Goal: Task Accomplishment & Management: Manage account settings

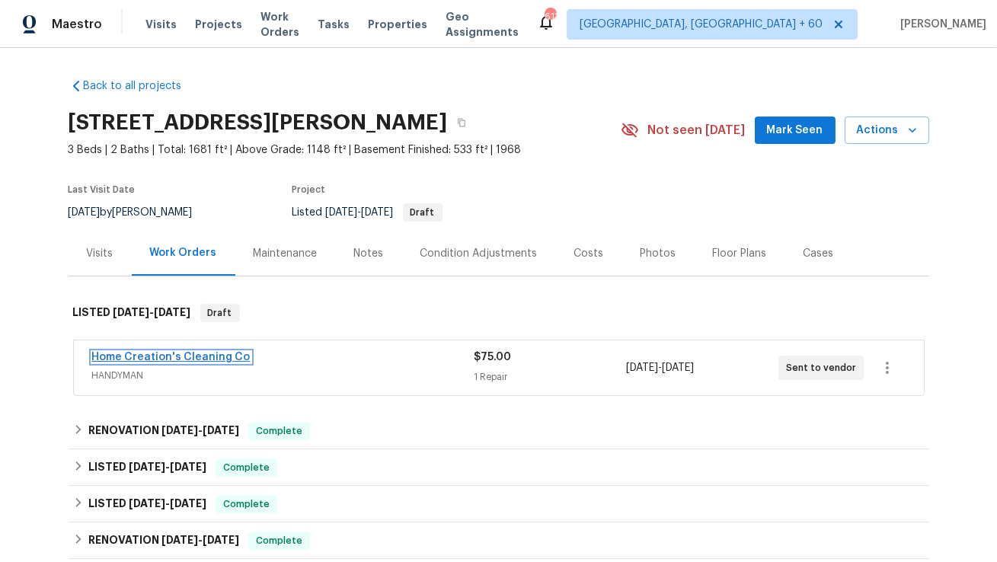
click at [200, 354] on link "Home Creation's Cleaning Co" at bounding box center [171, 357] width 158 height 11
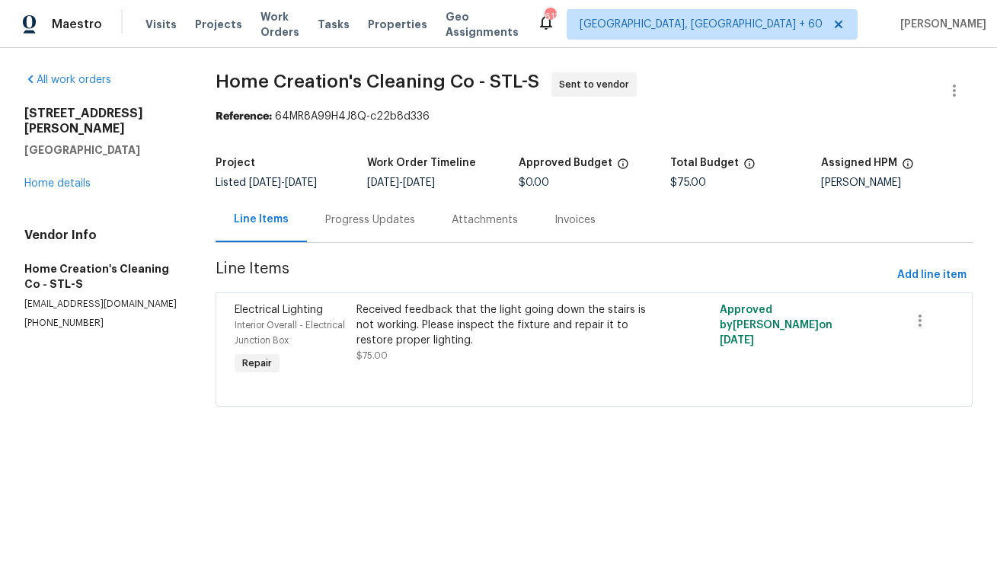
click at [341, 229] on div "Progress Updates" at bounding box center [370, 219] width 126 height 45
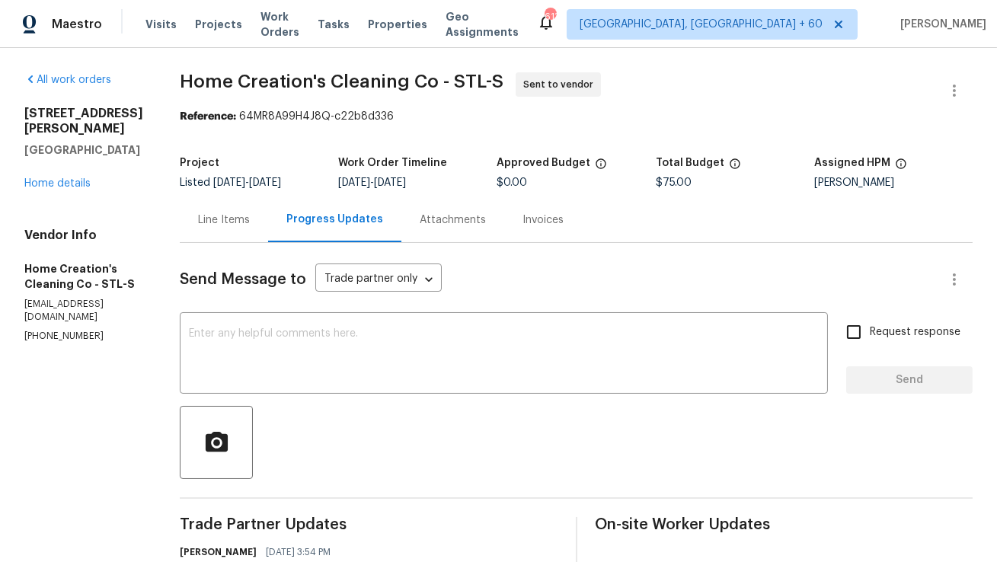
click at [49, 330] on p "(618) 535-2766" at bounding box center [83, 336] width 119 height 13
copy p "(618) 535-2766"
click at [98, 321] on section "All work orders 4947 Brunston Dr Saint Louis, MO 63128 Home details Vendor Info…" at bounding box center [83, 374] width 119 height 605
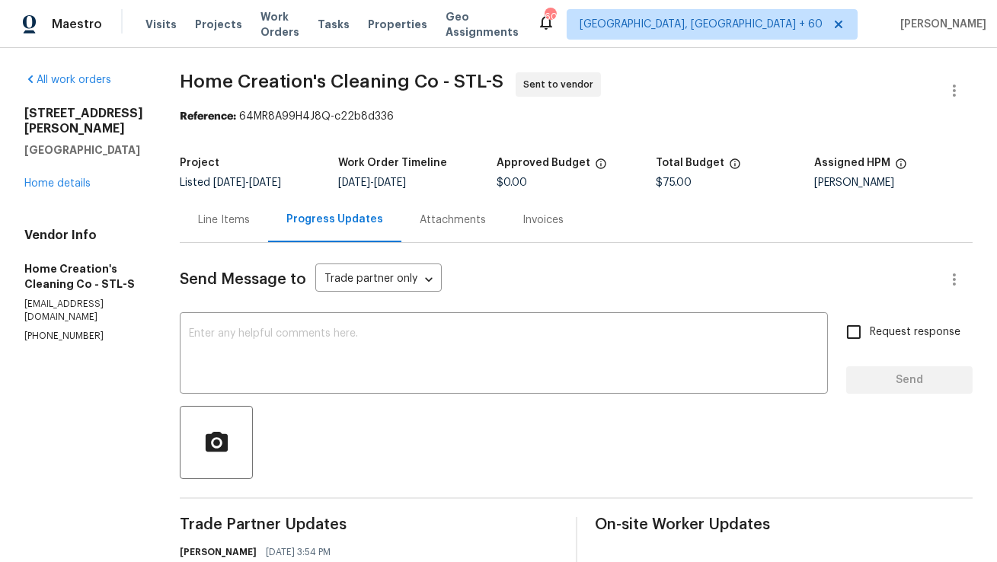
click at [218, 232] on div "Line Items" at bounding box center [224, 219] width 88 height 45
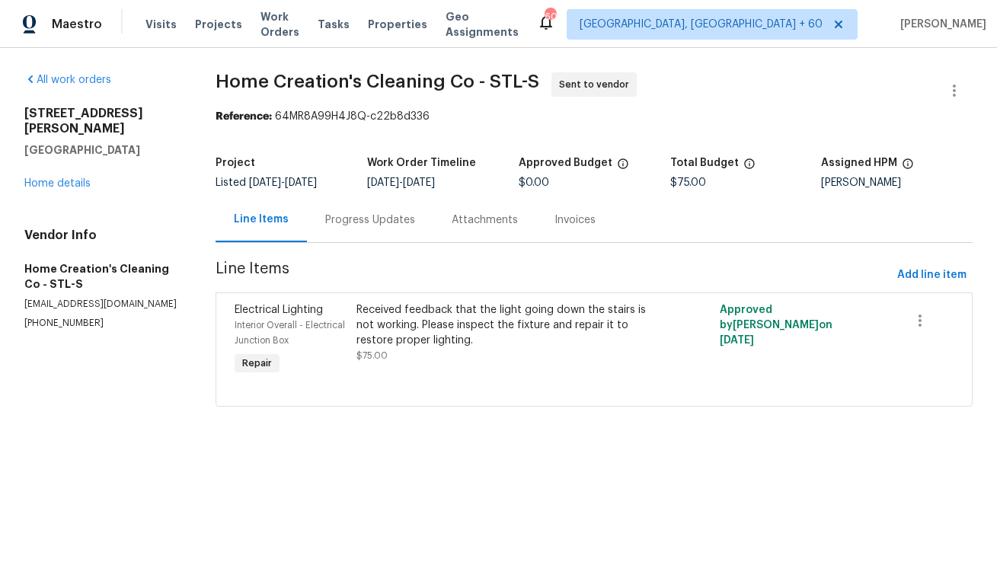
click at [323, 238] on div "Progress Updates" at bounding box center [370, 219] width 126 height 45
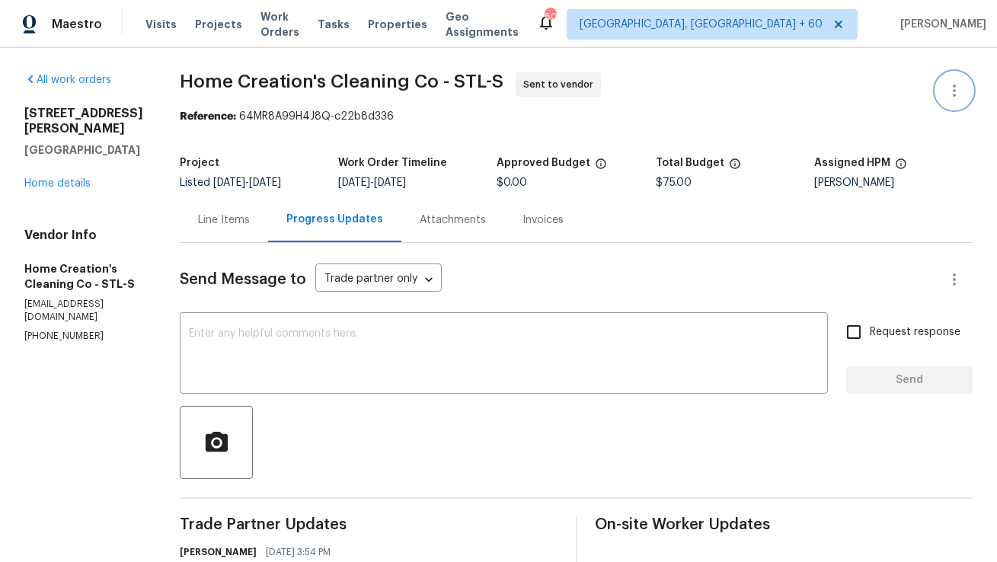
click at [957, 91] on icon "button" at bounding box center [954, 91] width 18 height 18
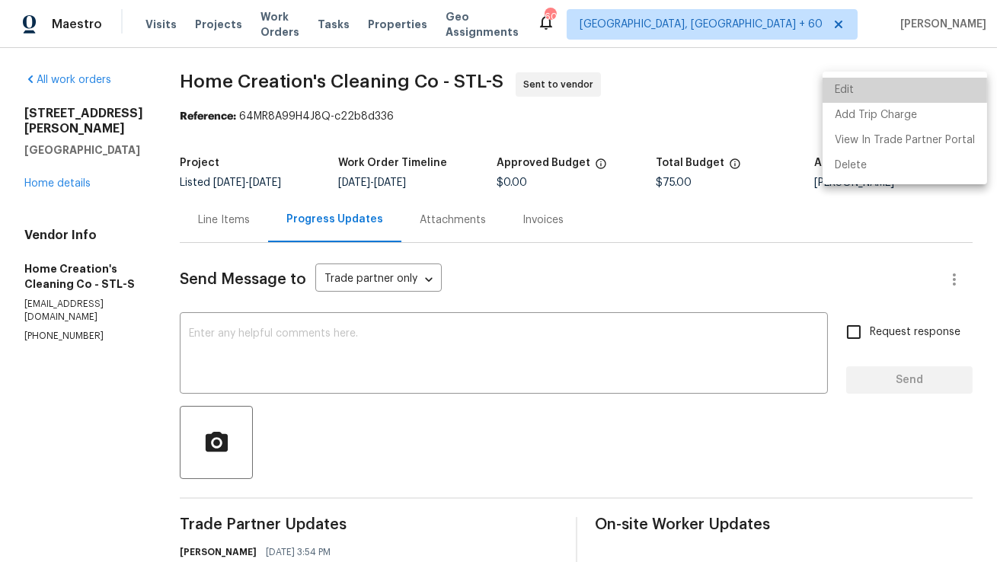
click at [933, 92] on li "Edit" at bounding box center [905, 90] width 165 height 25
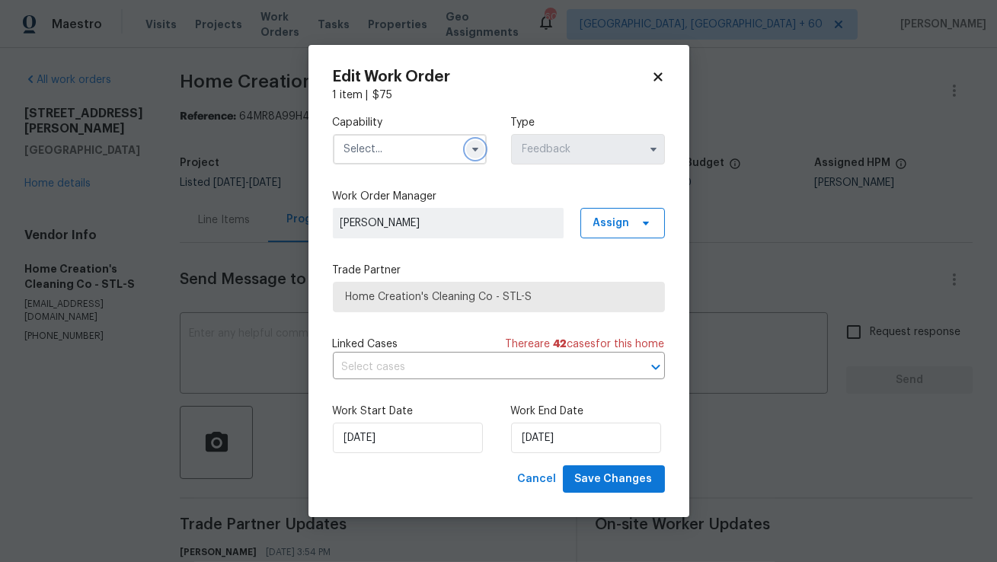
click at [478, 154] on icon "button" at bounding box center [475, 149] width 12 height 12
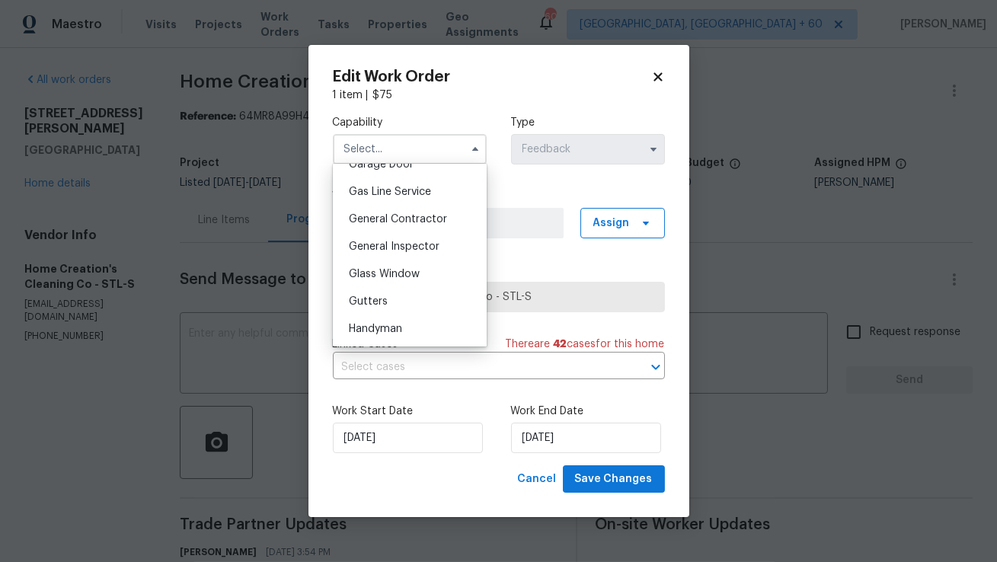
scroll to position [691, 0]
click at [414, 213] on span "General Contractor" at bounding box center [398, 218] width 98 height 11
type input "General Contractor"
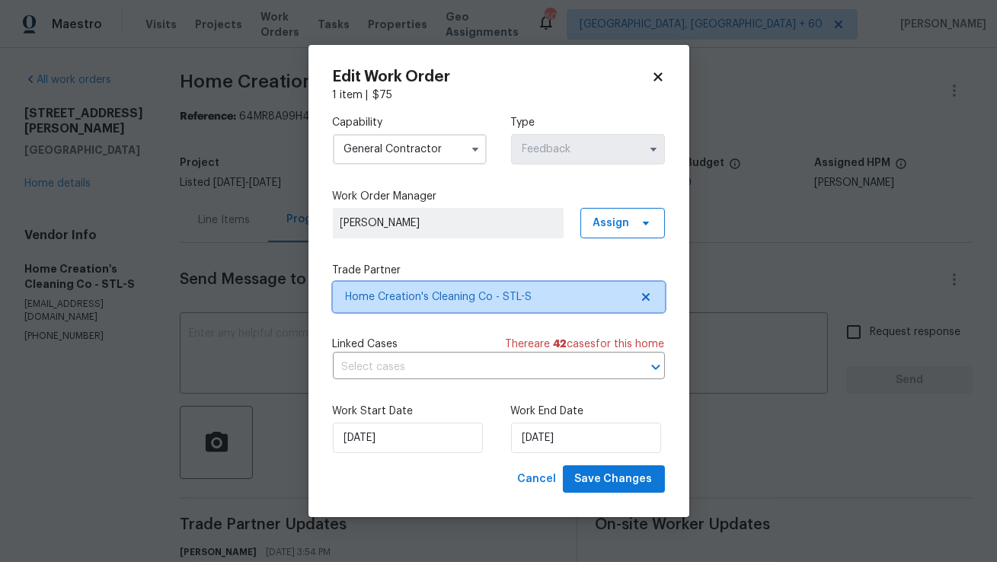
click at [385, 306] on span "Home Creation's Cleaning Co - STL-S" at bounding box center [499, 297] width 332 height 30
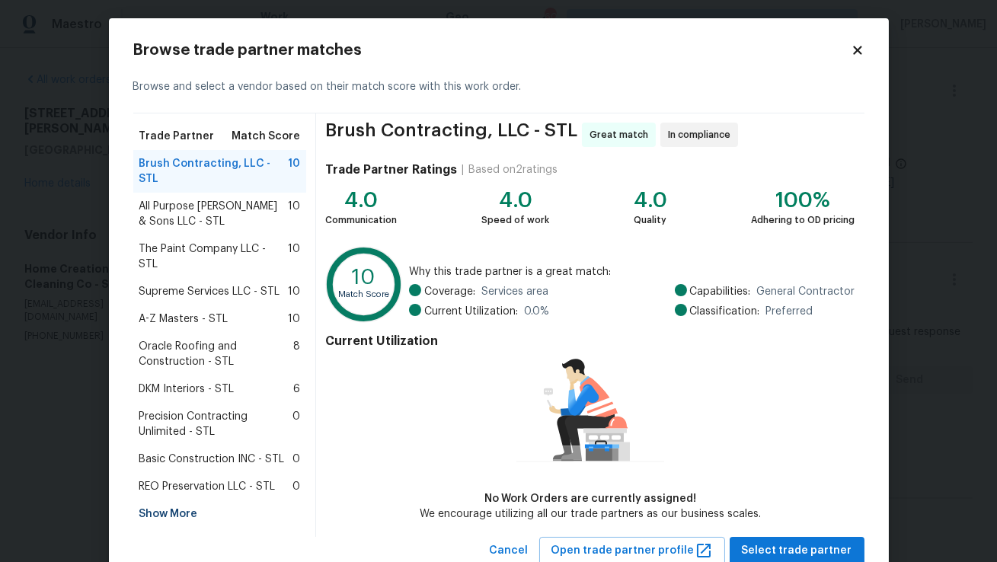
scroll to position [8, 0]
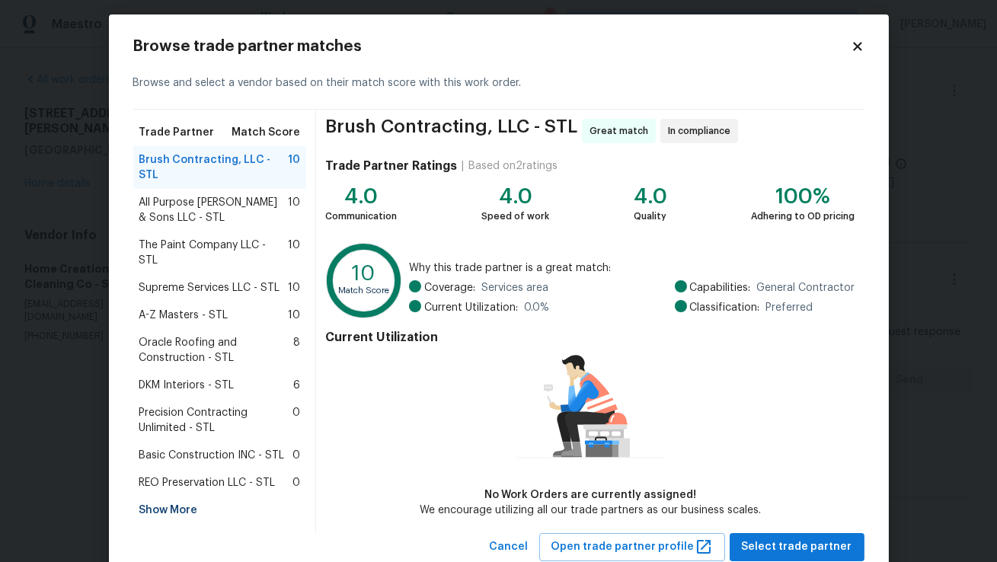
click at [853, 32] on div "Browse trade partner matches Browse and select a vendor based on their match sc…" at bounding box center [499, 299] width 780 height 571
click at [854, 42] on icon at bounding box center [857, 46] width 8 height 8
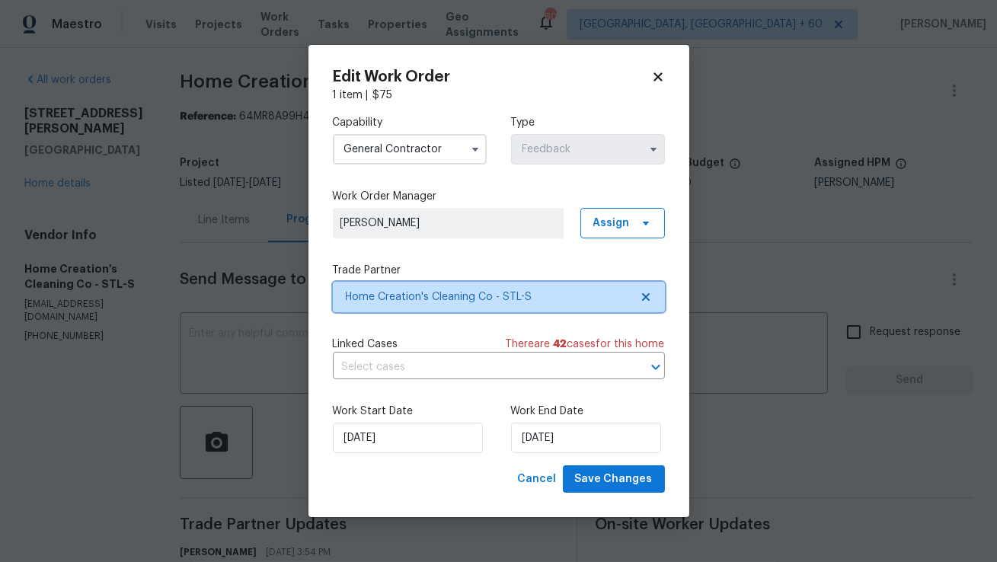
scroll to position [0, 0]
click at [471, 300] on span "Home Creation's Cleaning Co - STL-S" at bounding box center [488, 297] width 284 height 15
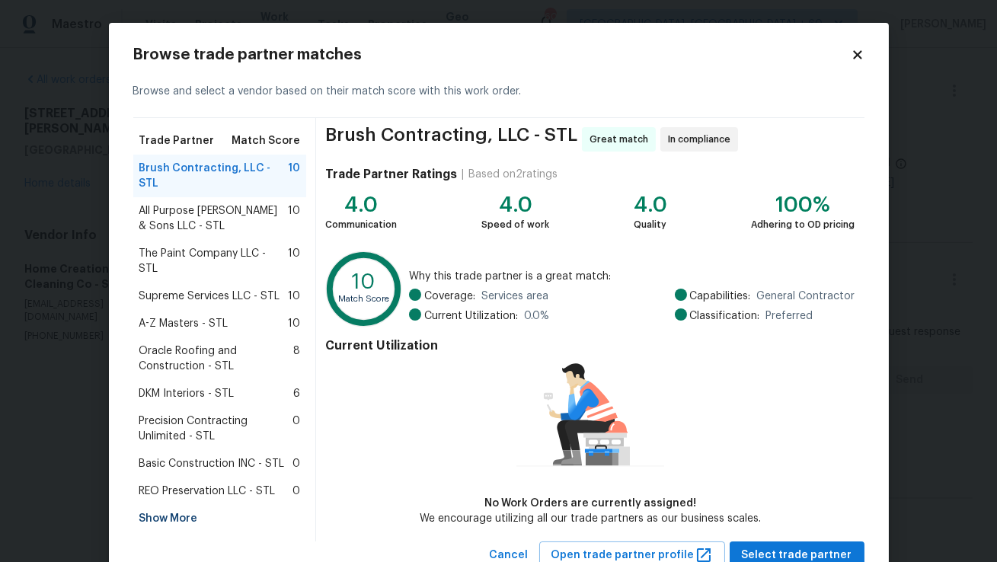
click at [168, 505] on div "Show More" at bounding box center [220, 518] width 174 height 27
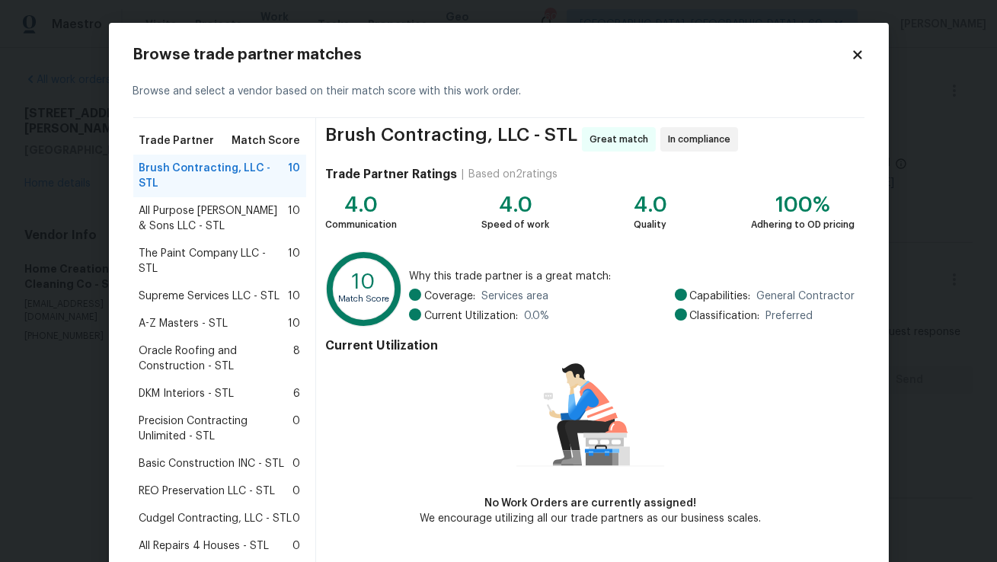
click at [267, 289] on span "Supreme Services LLC - STL" at bounding box center [209, 296] width 141 height 15
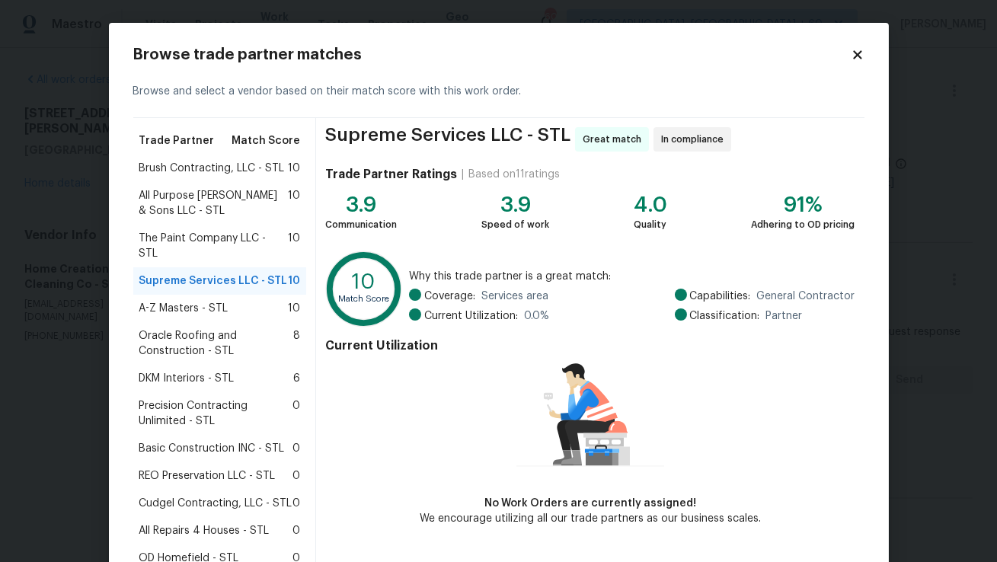
click at [274, 158] on div "Brush Contracting, LLC - STL 10" at bounding box center [220, 168] width 174 height 27
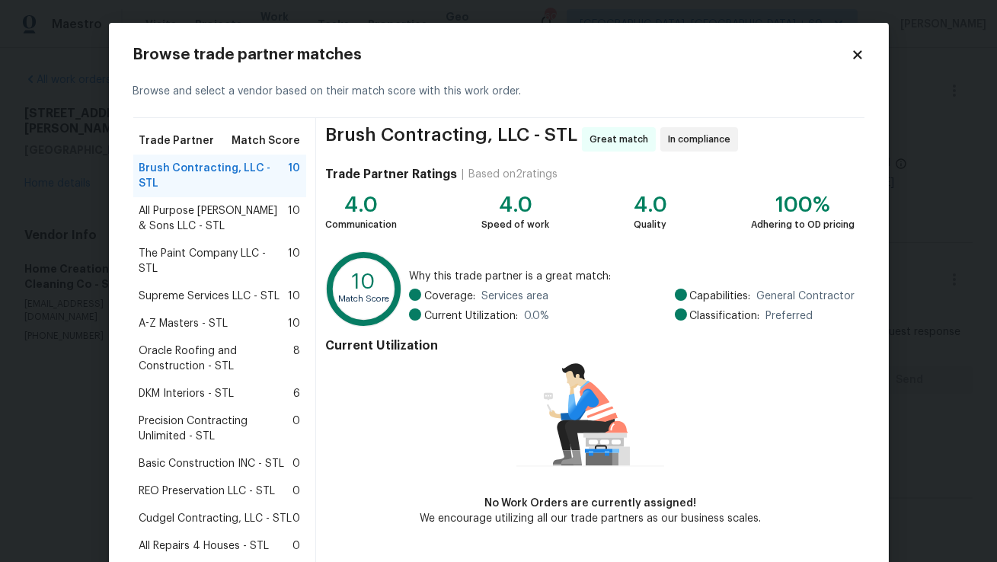
click at [256, 203] on span "All Purpose Hurst & Sons LLC - STL" at bounding box center [213, 218] width 149 height 30
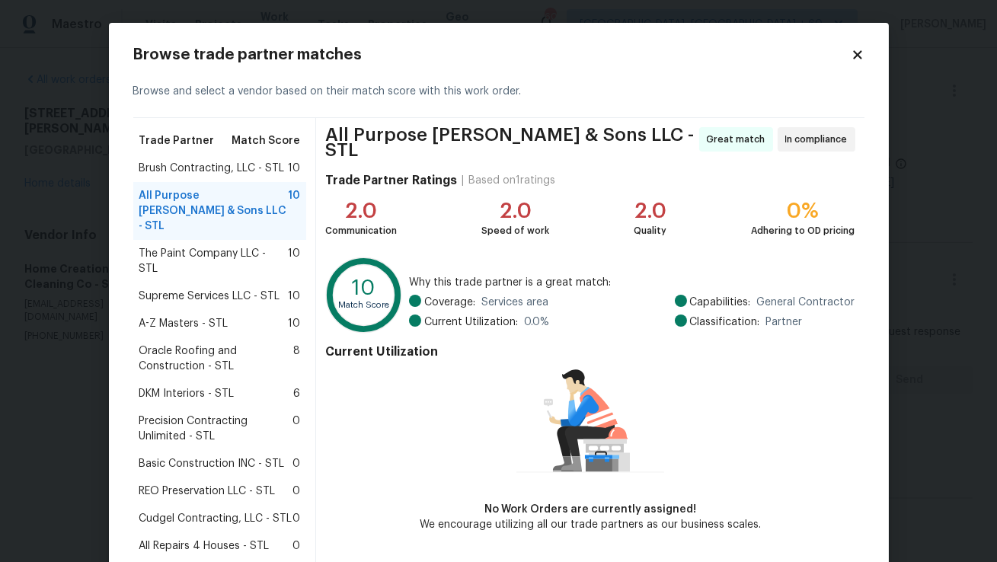
click at [240, 246] on span "The Paint Company LLC - STL" at bounding box center [213, 261] width 149 height 30
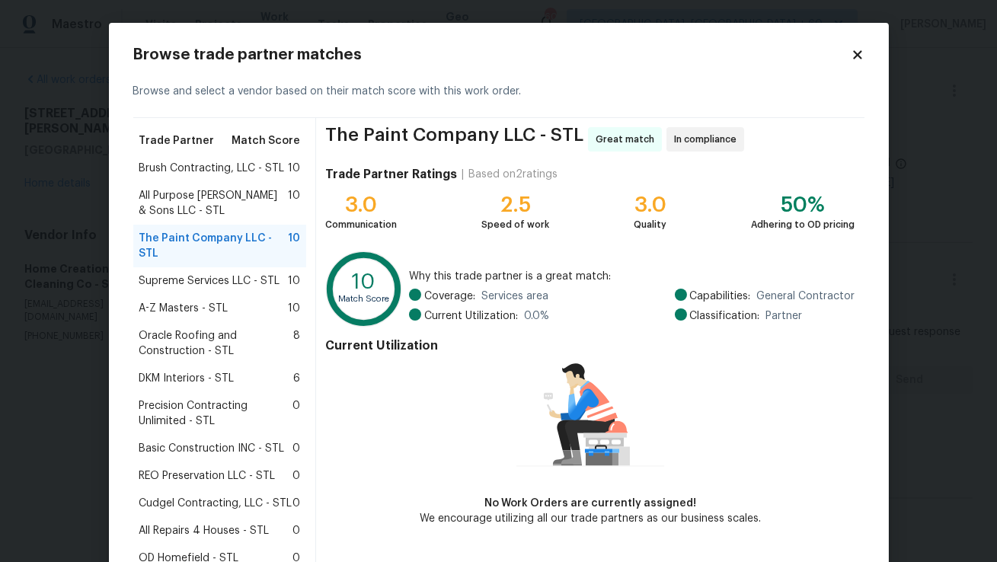
click at [231, 274] on span "Supreme Services LLC - STL" at bounding box center [209, 281] width 141 height 15
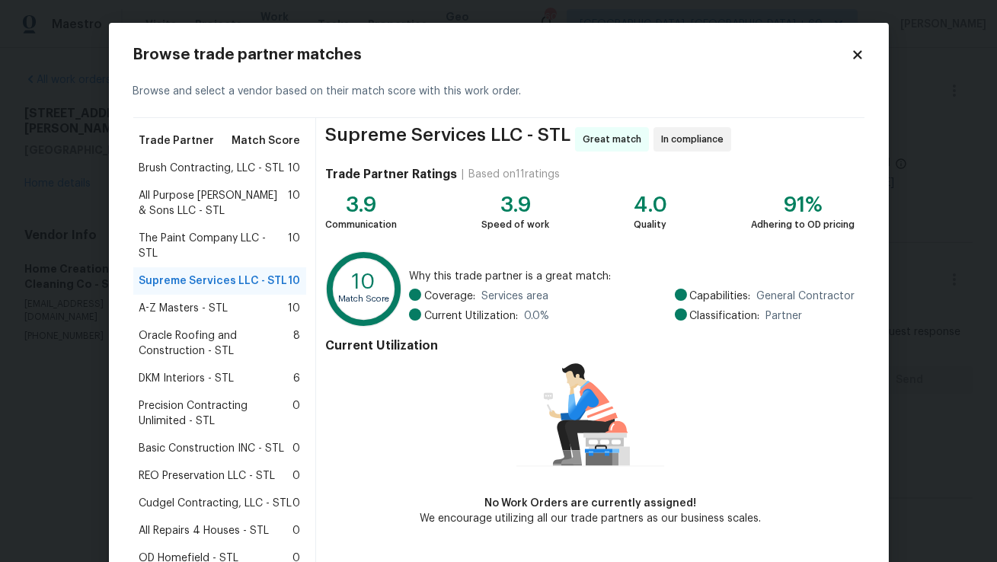
click at [278, 169] on span "Brush Contracting, LLC - STL" at bounding box center [212, 168] width 146 height 15
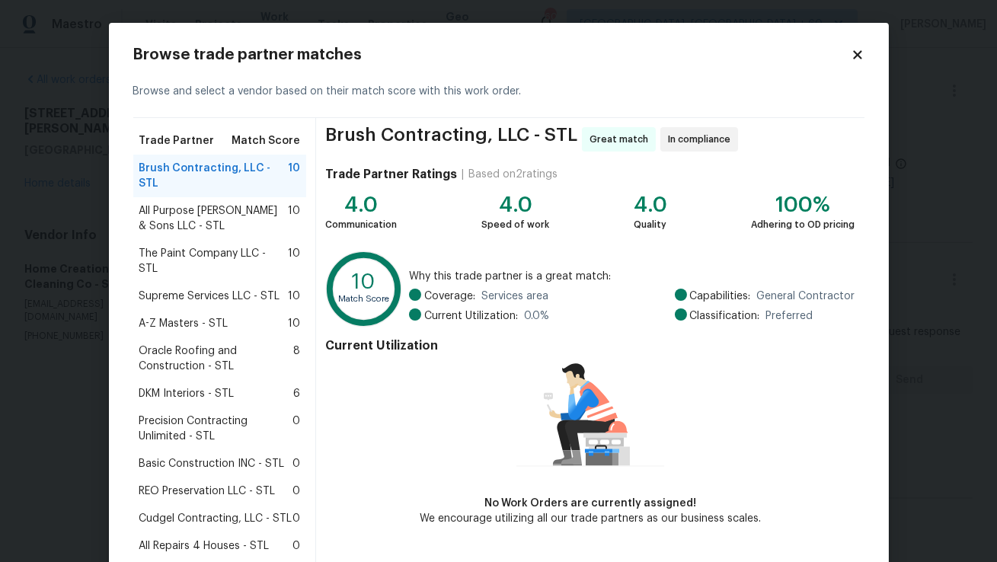
click at [862, 56] on icon at bounding box center [858, 55] width 14 height 14
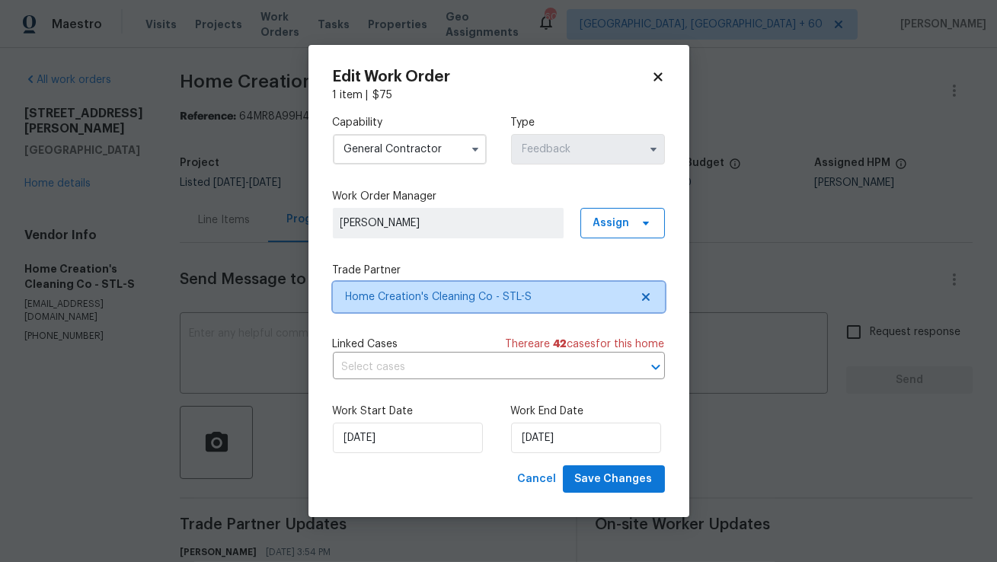
click at [518, 309] on span "Home Creation's Cleaning Co - STL-S" at bounding box center [499, 297] width 332 height 30
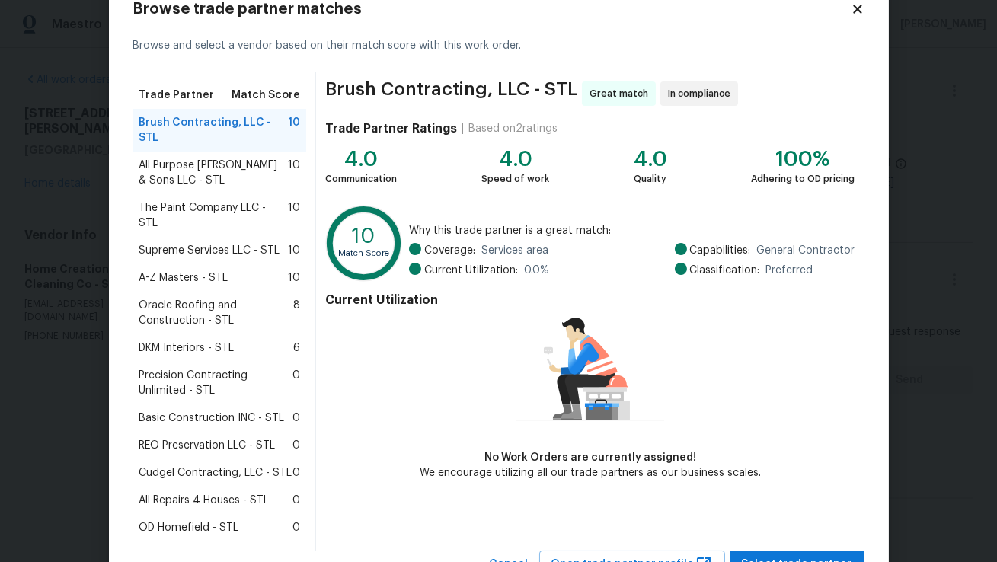
scroll to position [78, 0]
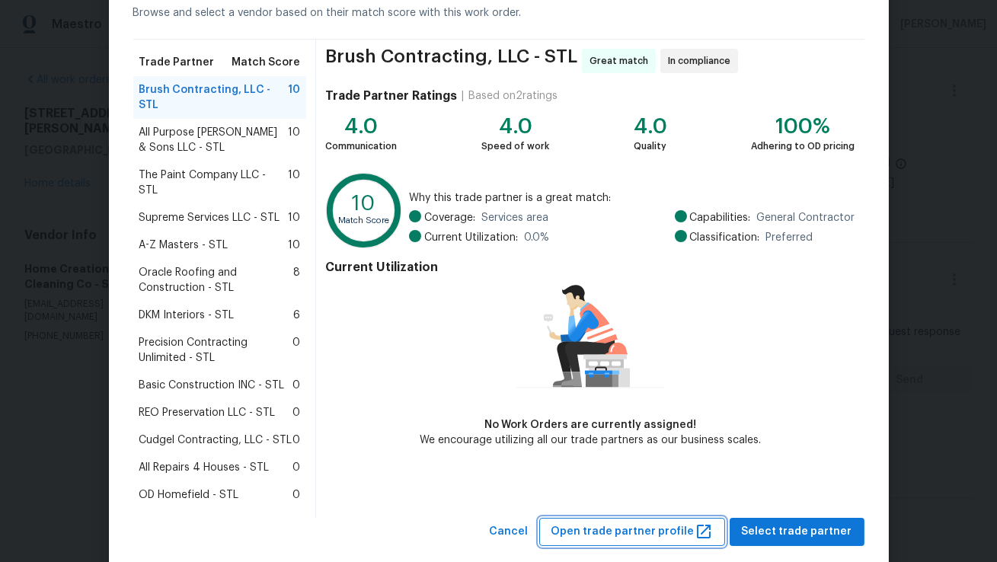
click at [592, 523] on span "Open trade partner profile" at bounding box center [633, 532] width 162 height 19
click at [240, 210] on span "Supreme Services LLC - STL" at bounding box center [209, 217] width 141 height 15
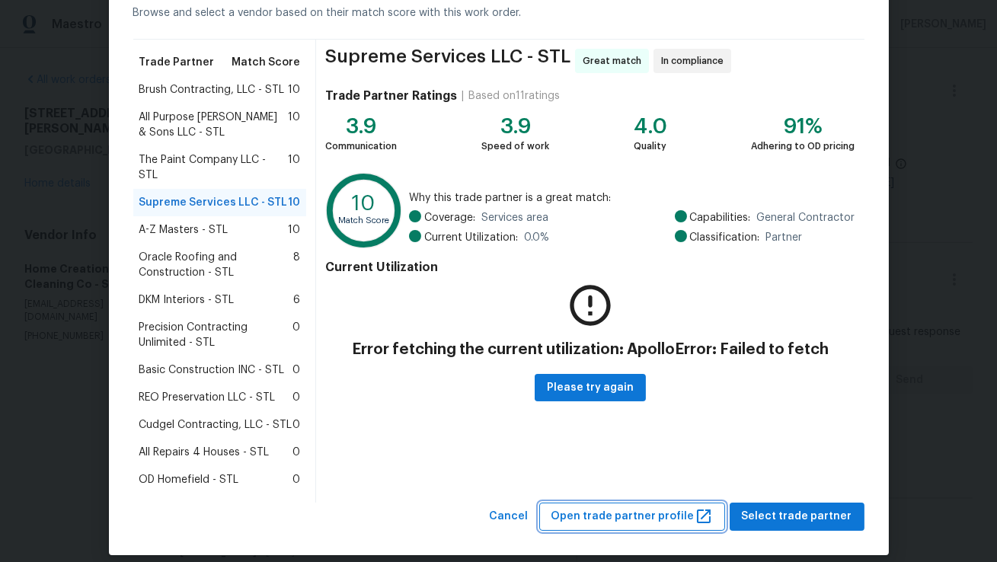
click at [613, 507] on span "Open trade partner profile" at bounding box center [633, 516] width 162 height 19
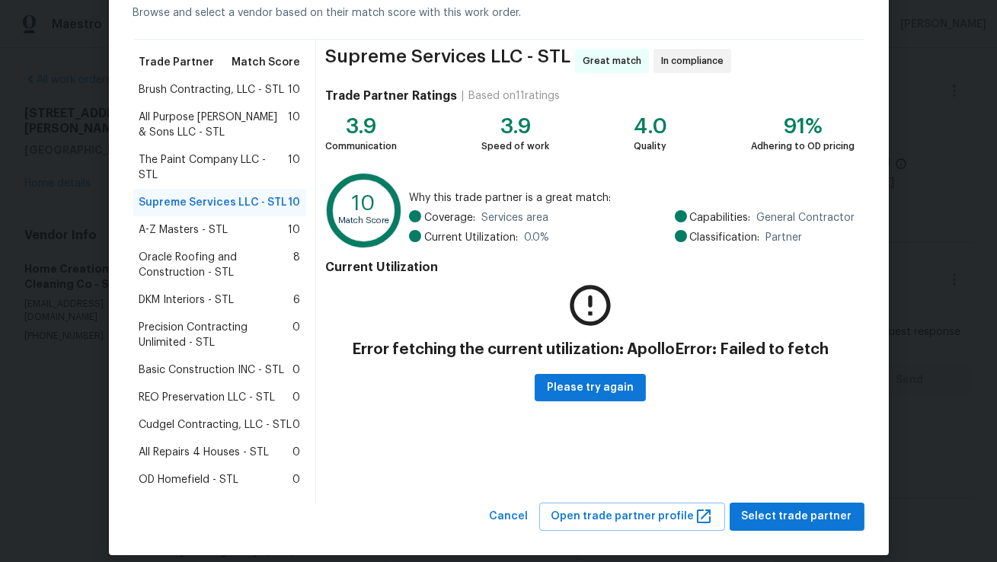
click at [558, 215] on div "Coverage: Services area Current Utilization: 0.0 % Capabilities: General Contra…" at bounding box center [632, 227] width 446 height 35
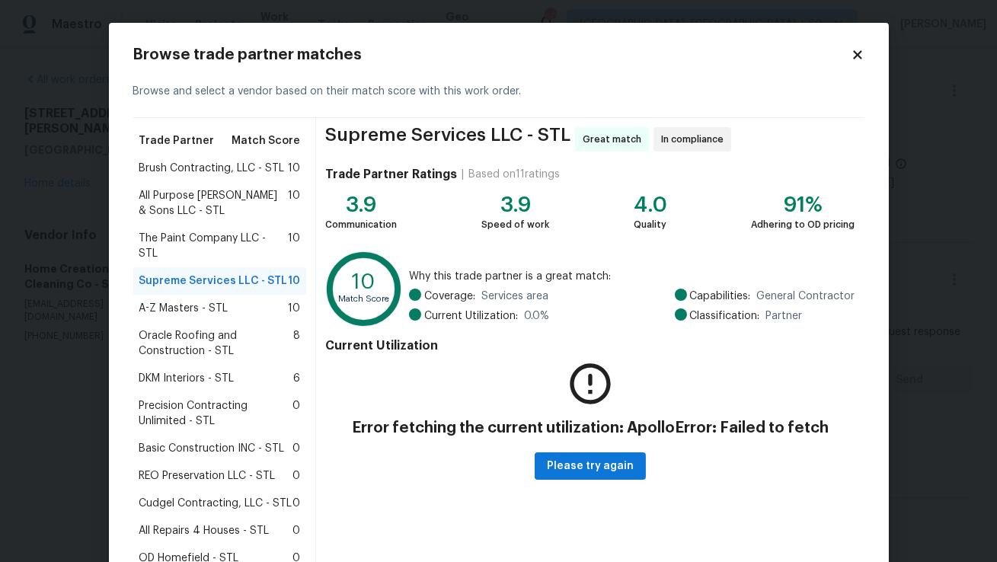
click at [863, 56] on icon at bounding box center [858, 55] width 14 height 14
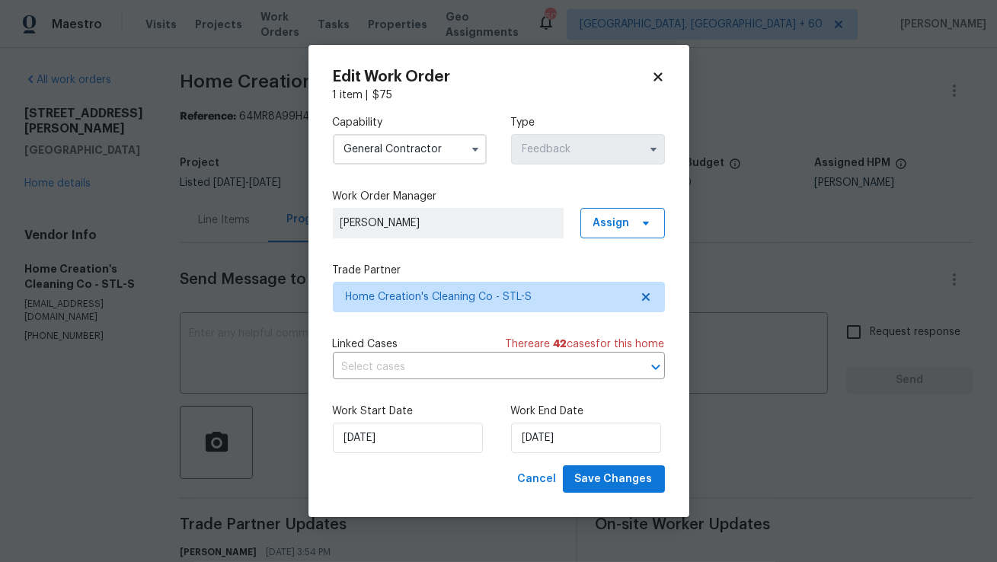
click at [663, 79] on icon at bounding box center [658, 77] width 14 height 14
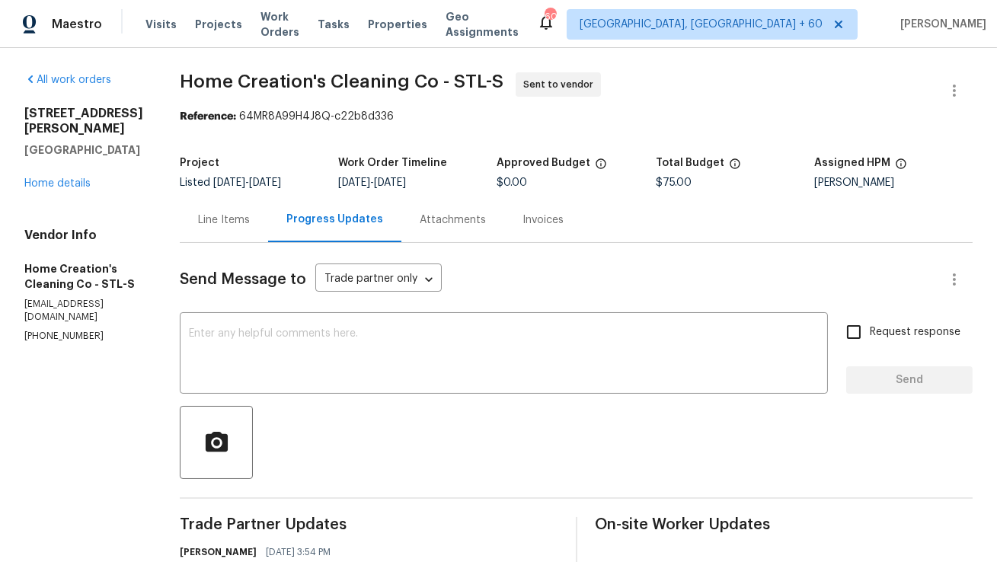
click at [226, 224] on div "Line Items" at bounding box center [224, 220] width 52 height 15
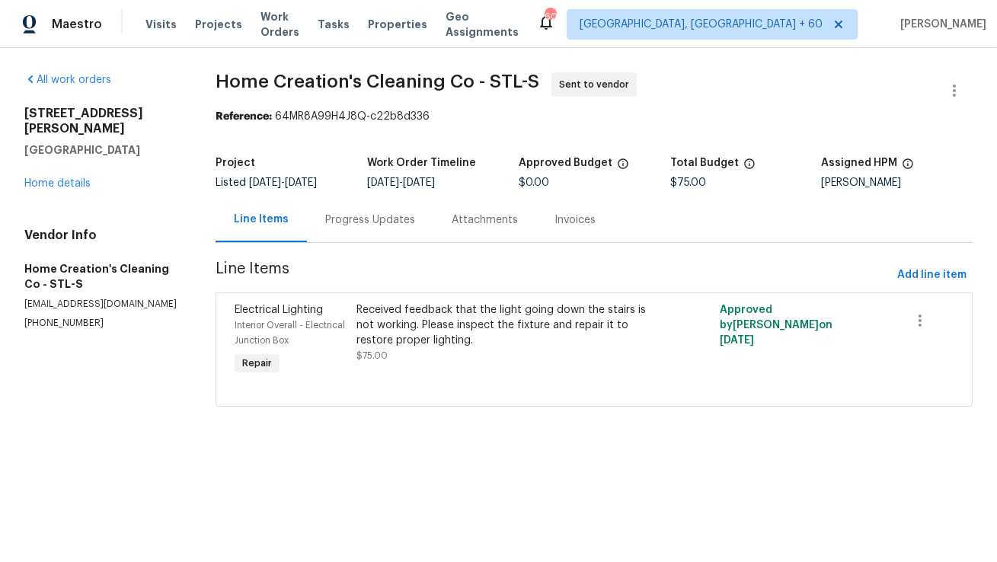
click at [389, 343] on div "Received feedback that the light going down the stairs is not working. Please i…" at bounding box center [504, 325] width 294 height 46
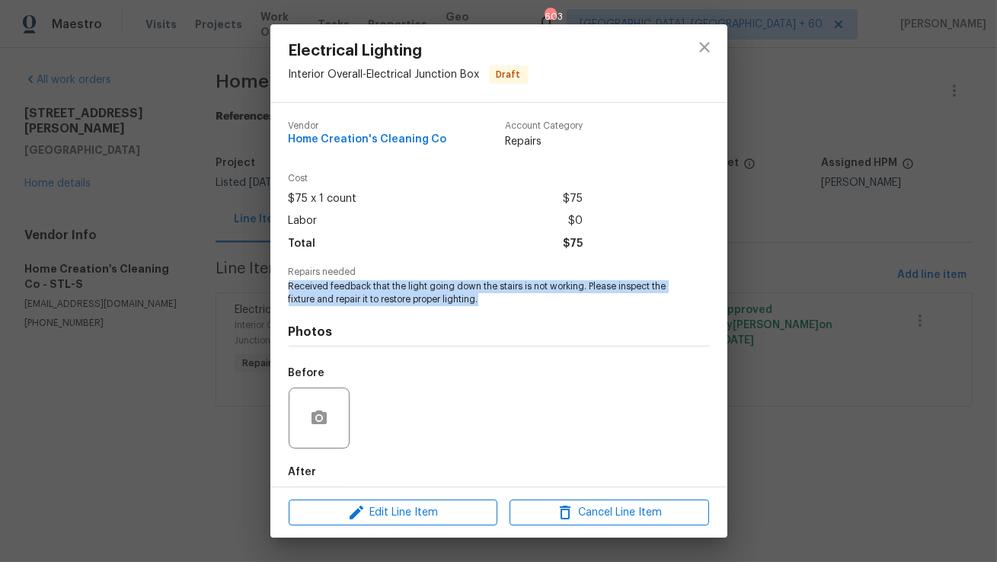
copy span "Received feedback that the light going down the stairs is not working. Please i…"
drag, startPoint x: 291, startPoint y: 286, endPoint x: 559, endPoint y: 302, distance: 268.6
click at [559, 302] on span "Received feedback that the light going down the stairs is not working. Please i…" at bounding box center [478, 293] width 379 height 26
click at [709, 41] on icon "close" at bounding box center [705, 47] width 18 height 18
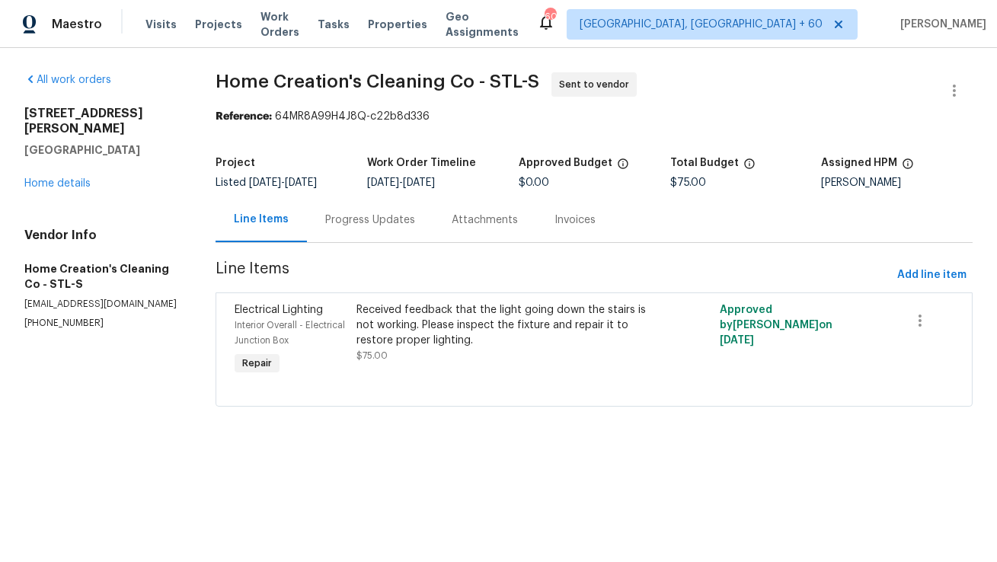
click at [392, 310] on div "Received feedback that the light going down the stairs is not working. Please i…" at bounding box center [504, 325] width 294 height 46
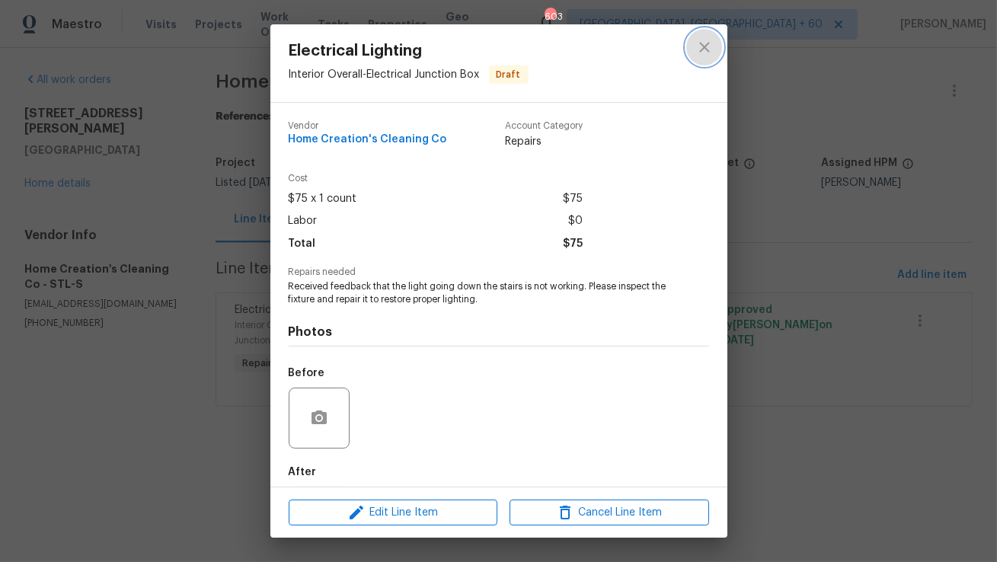
click at [705, 50] on icon "close" at bounding box center [704, 47] width 10 height 10
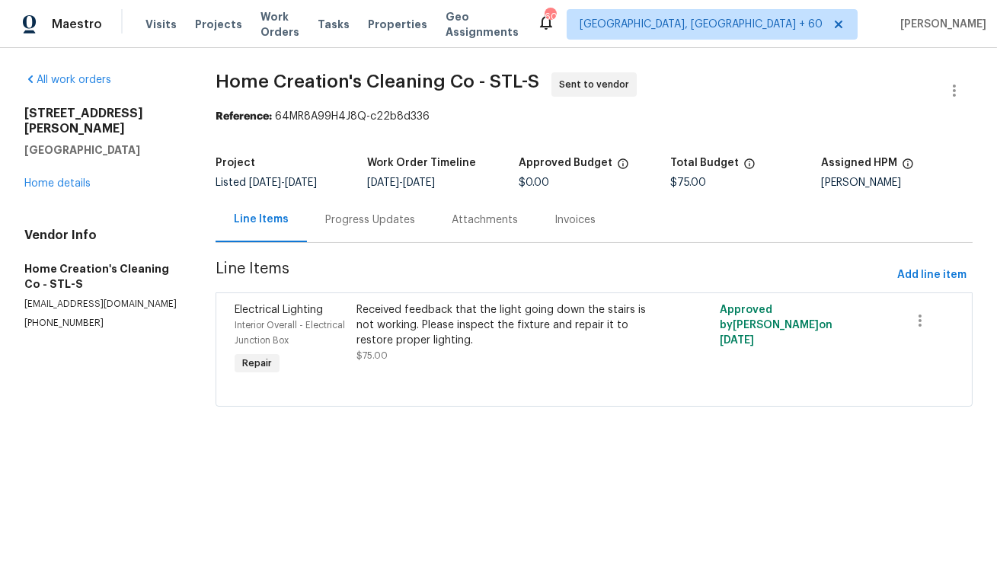
click at [354, 219] on div "Progress Updates" at bounding box center [370, 220] width 90 height 15
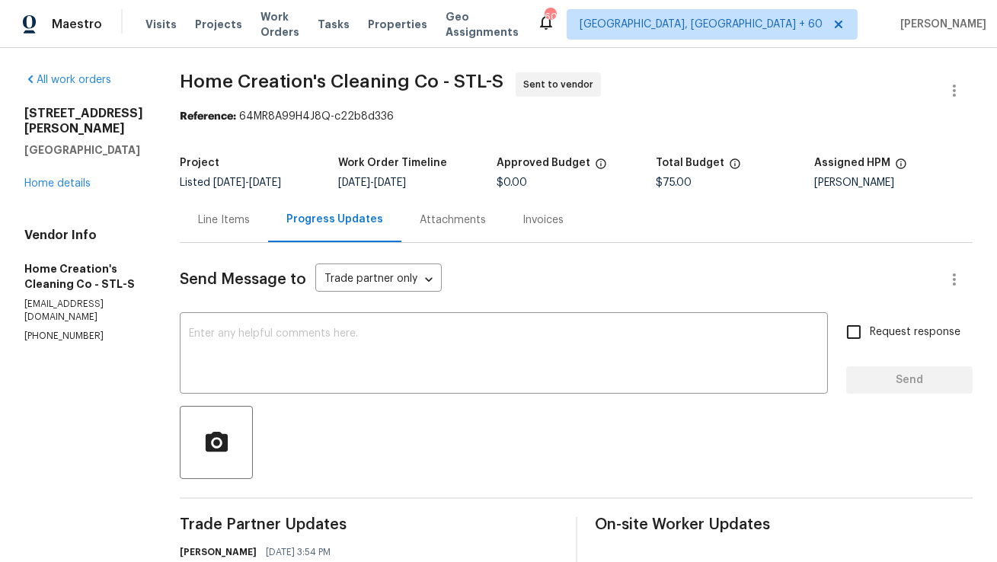
click at [311, 228] on div "Progress Updates" at bounding box center [334, 219] width 133 height 45
click at [251, 225] on div "Line Items" at bounding box center [224, 219] width 88 height 45
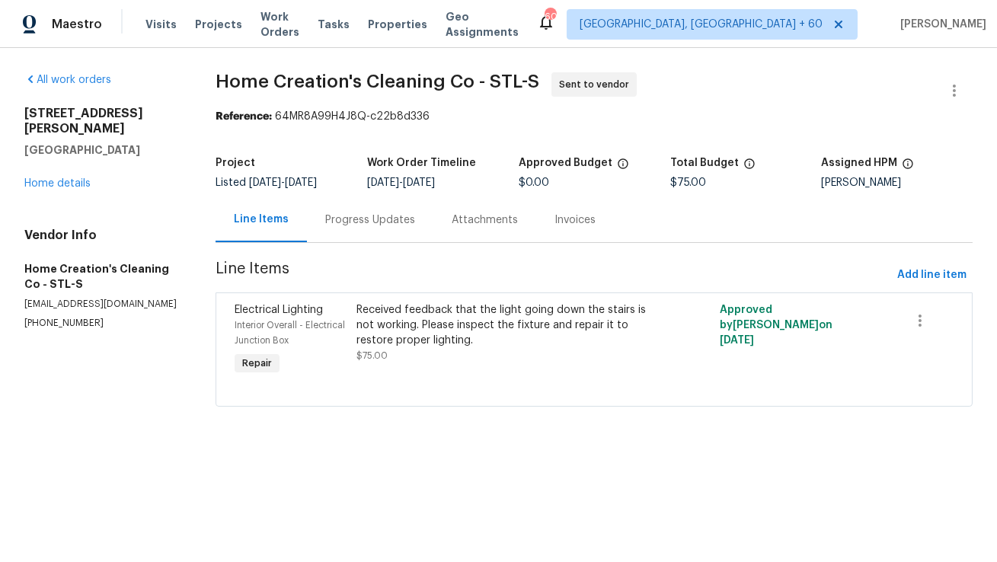
click at [497, 111] on div "Reference: 64MR8A99H4J8Q-c22b8d336" at bounding box center [594, 116] width 757 height 15
click at [483, 83] on span "Home Creation's Cleaning Co - STL-S" at bounding box center [378, 81] width 324 height 18
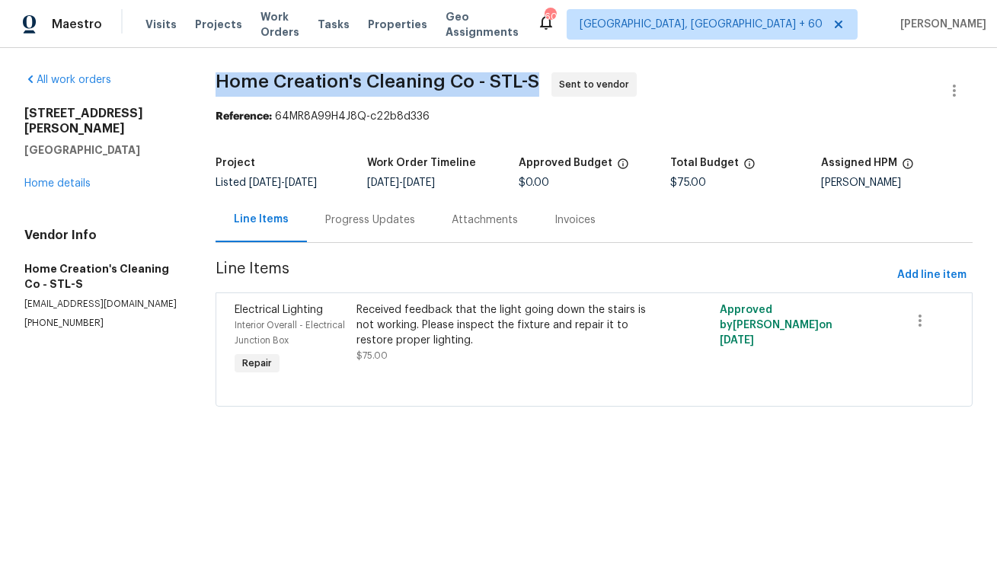
click at [483, 83] on span "Home Creation's Cleaning Co - STL-S" at bounding box center [378, 81] width 324 height 18
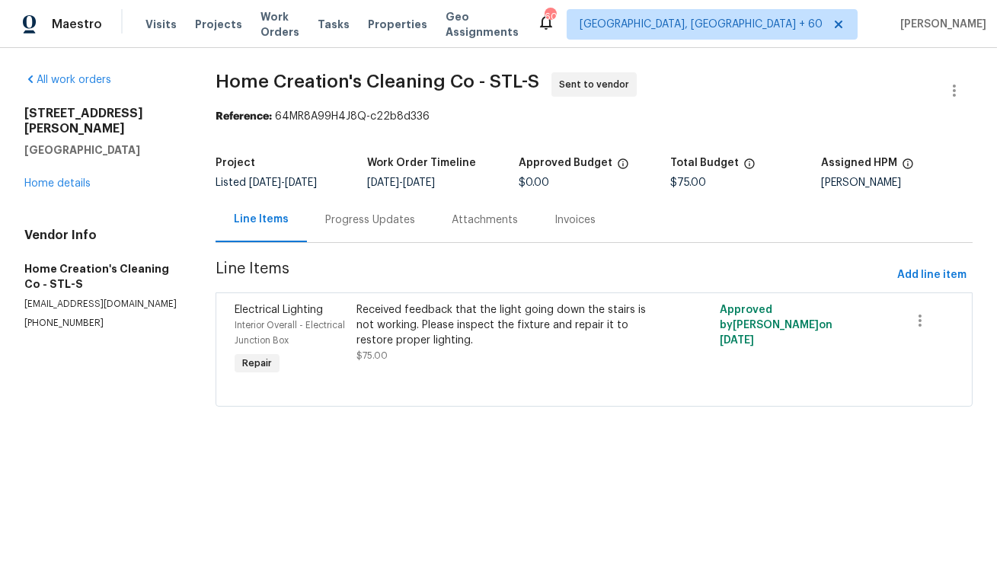
click at [328, 226] on div "Progress Updates" at bounding box center [370, 220] width 90 height 15
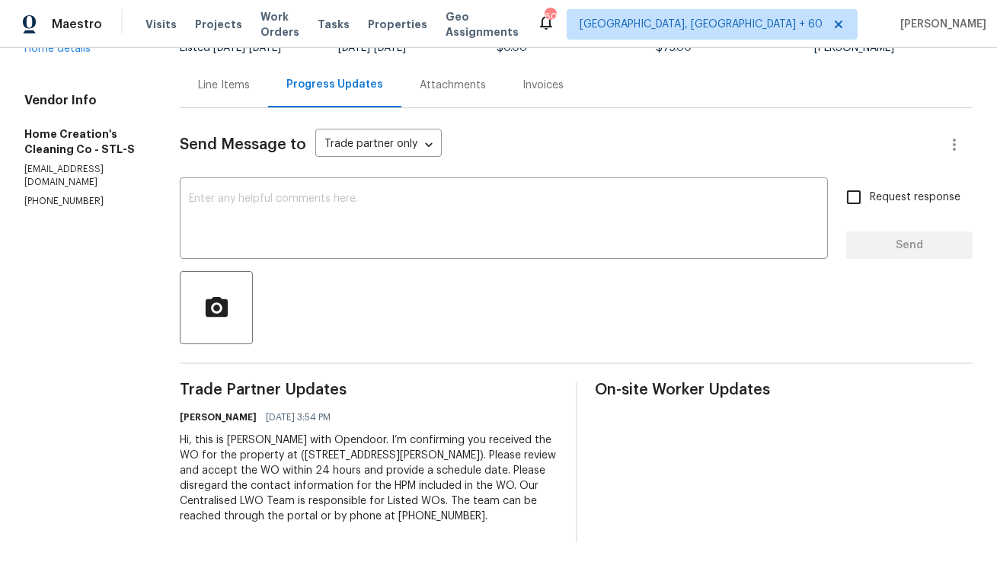
scroll to position [139, 0]
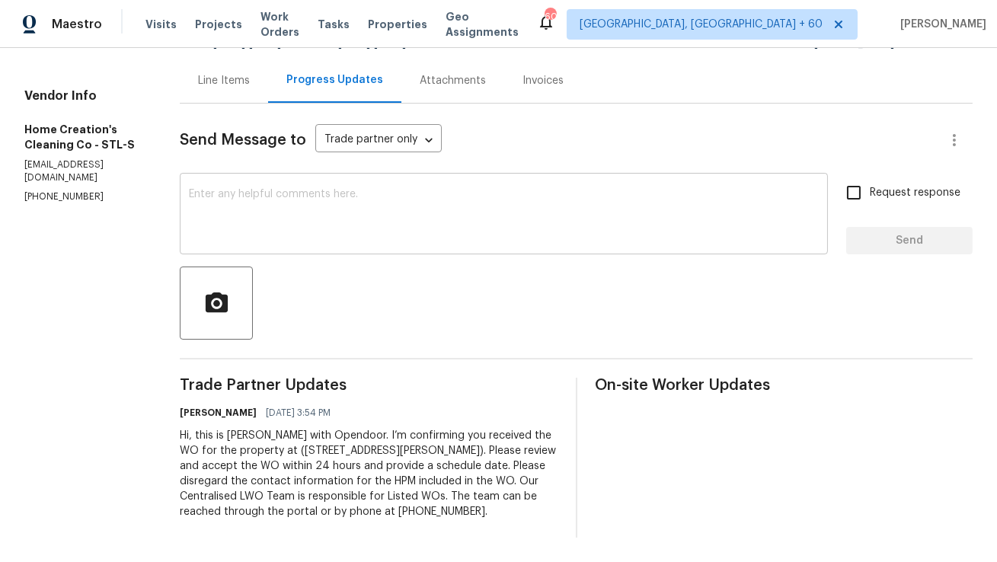
click at [329, 208] on textarea at bounding box center [504, 215] width 630 height 53
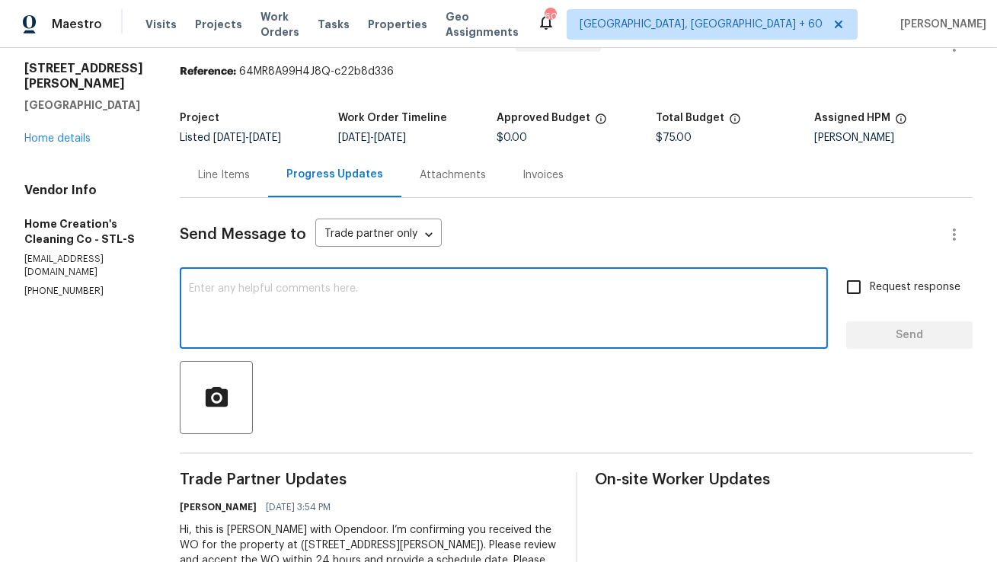
scroll to position [0, 0]
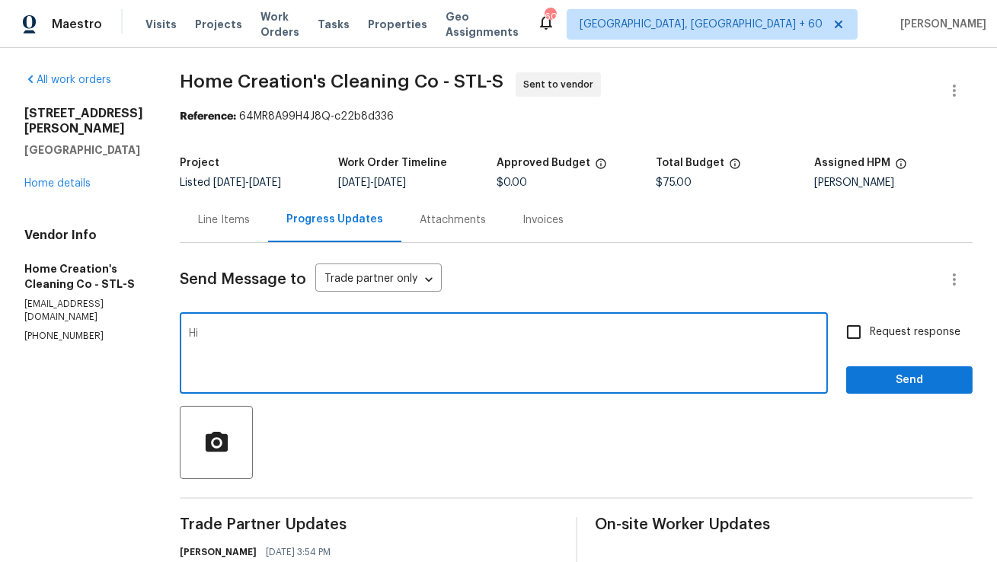
type textarea "H"
type textarea "Hi team, since there is no response, I will be re-assigning this work order."
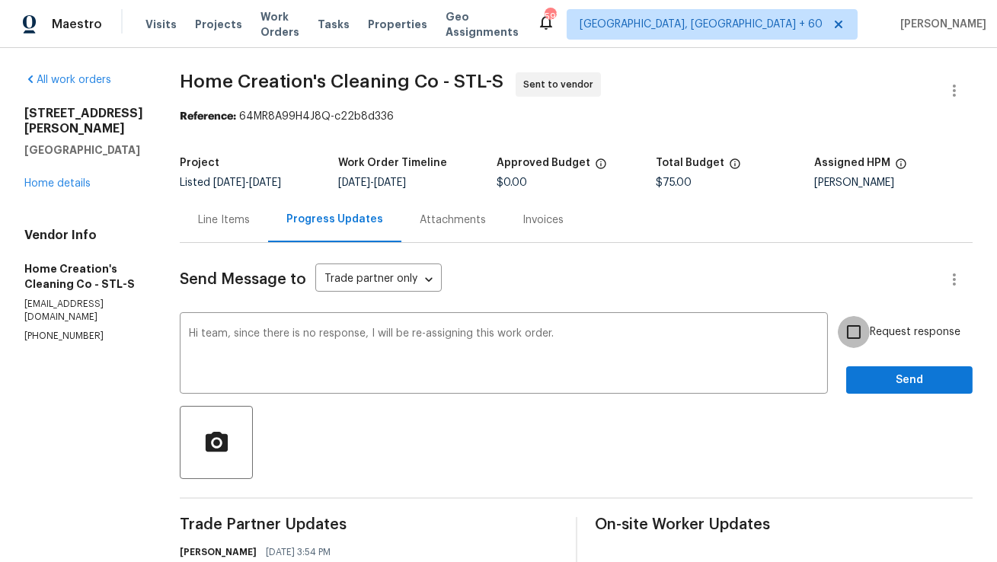
click at [853, 331] on input "Request response" at bounding box center [854, 332] width 32 height 32
checkbox input "true"
click at [866, 378] on span "Send" at bounding box center [910, 380] width 102 height 19
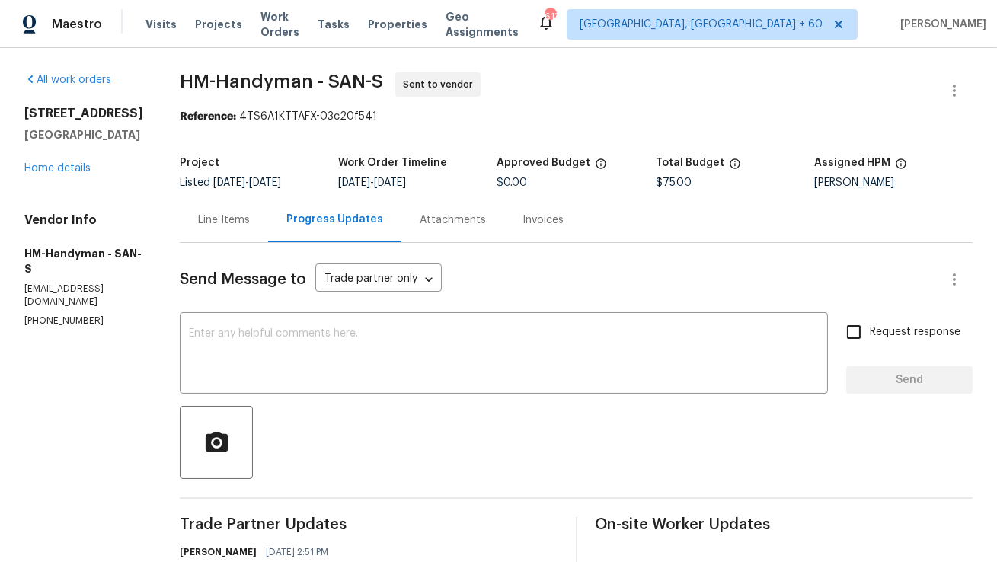
click at [240, 231] on div "Line Items" at bounding box center [224, 219] width 88 height 45
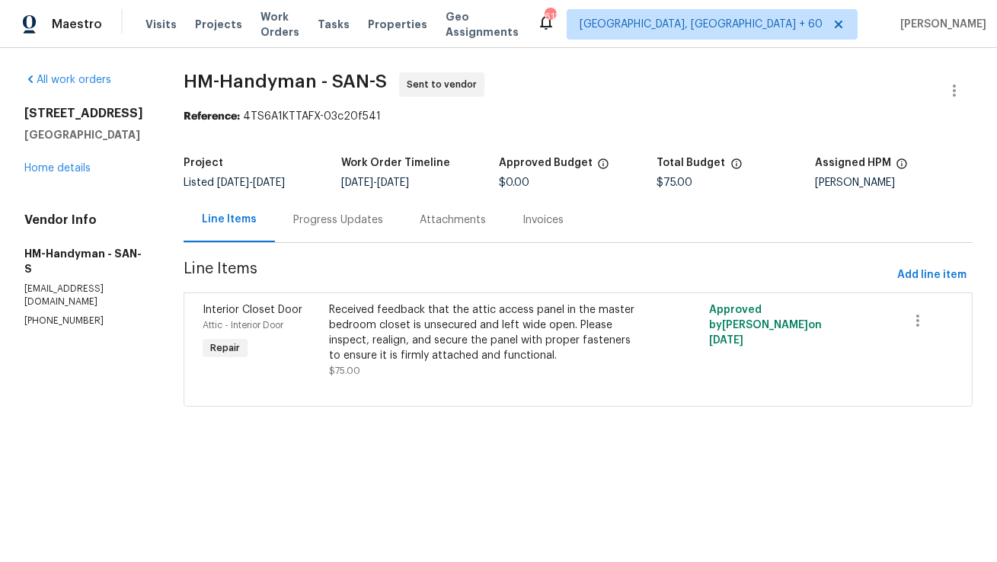
click at [369, 224] on div "Progress Updates" at bounding box center [338, 220] width 90 height 15
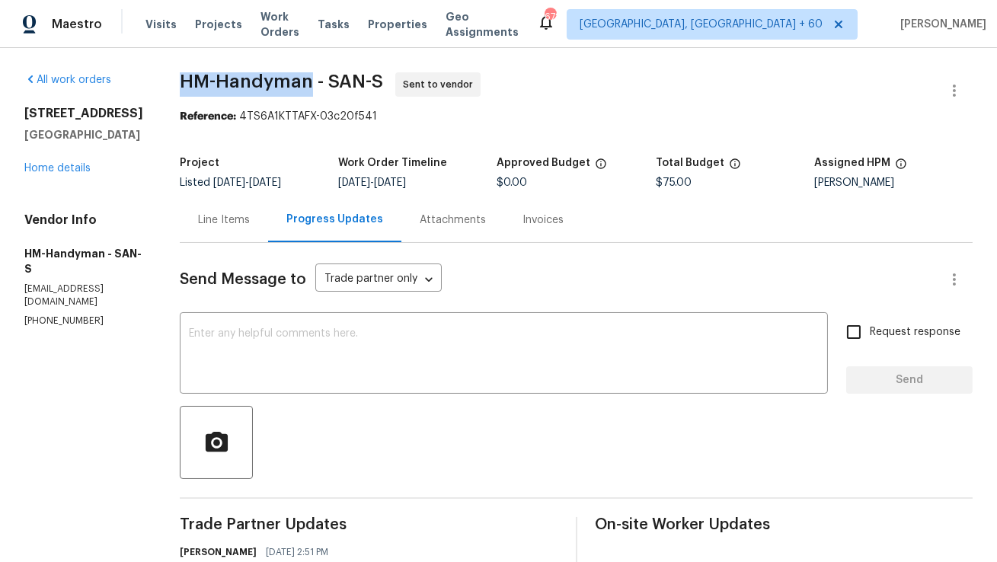
drag, startPoint x: 197, startPoint y: 78, endPoint x: 326, endPoint y: 84, distance: 129.7
click at [326, 84] on span "HM-Handyman - SAN-S" at bounding box center [281, 81] width 203 height 18
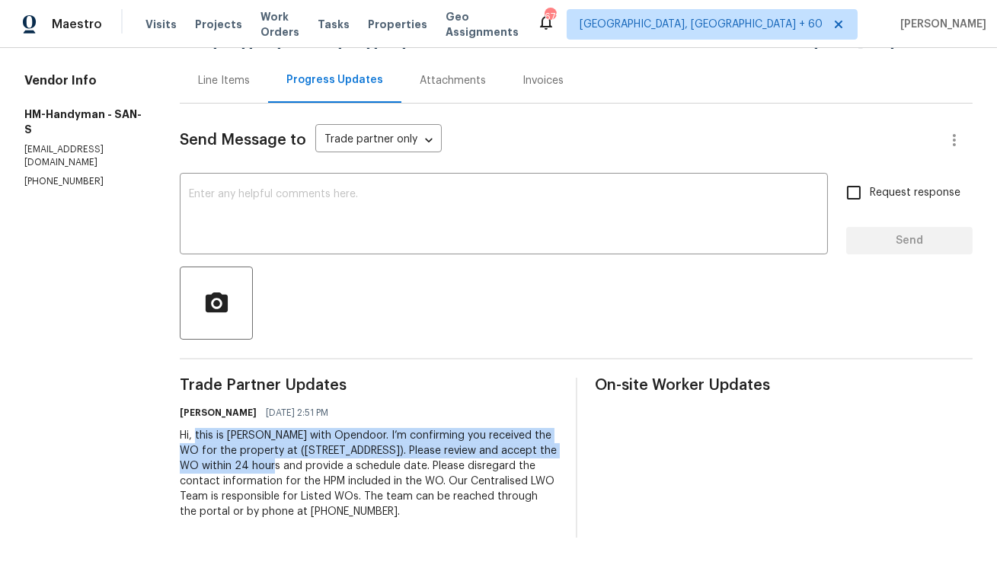
copy div "this is Anthony with Opendoor. I’m confirming you received the WO for the prope…"
drag, startPoint x: 210, startPoint y: 435, endPoint x: 290, endPoint y: 462, distance: 84.6
click at [290, 462] on div "Hi, this is Anthony with Opendoor. I’m confirming you received the WO for the p…" at bounding box center [369, 473] width 378 height 91
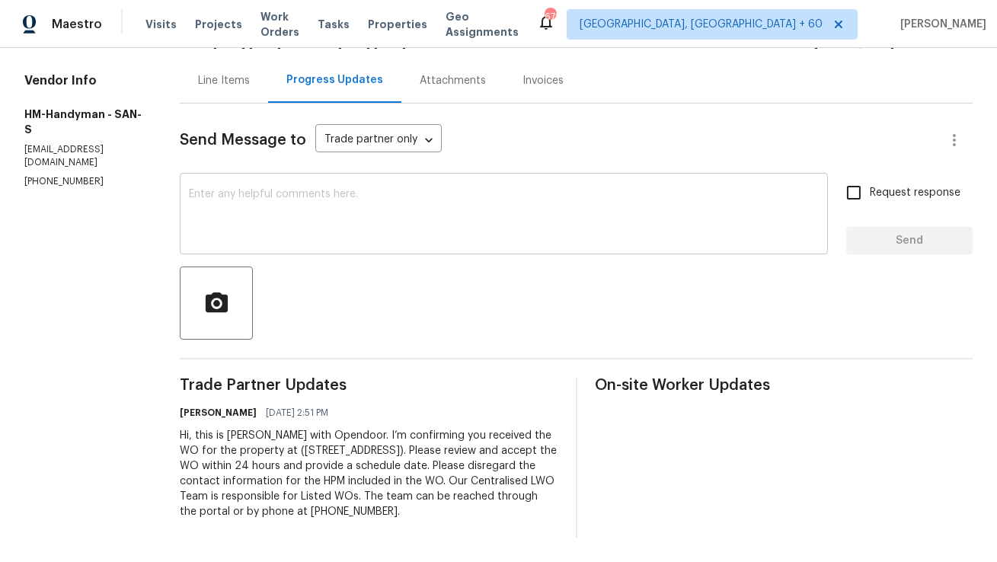
click at [413, 222] on textarea at bounding box center [504, 215] width 630 height 53
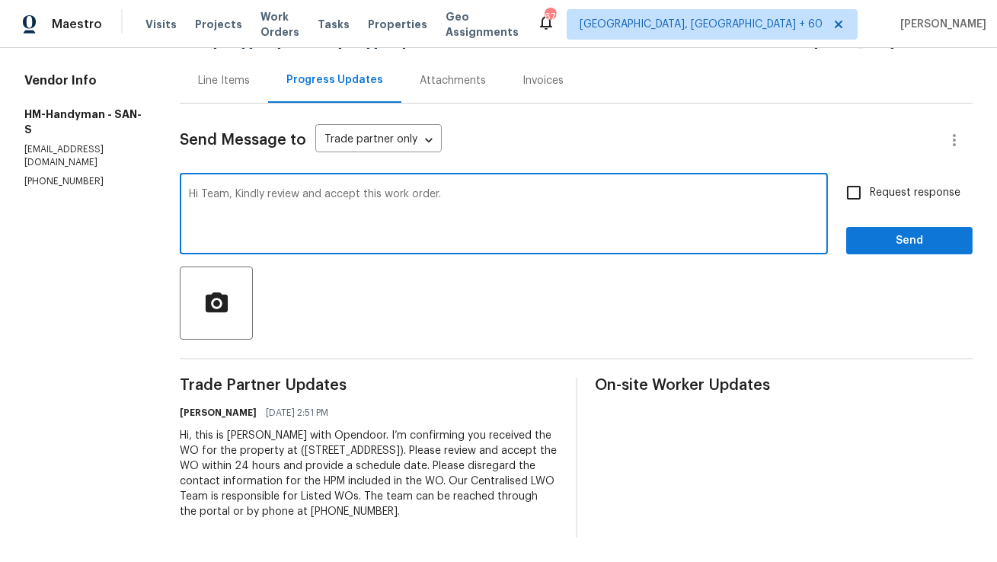
type textarea "Hi Team, Kindly review and accept this work order."
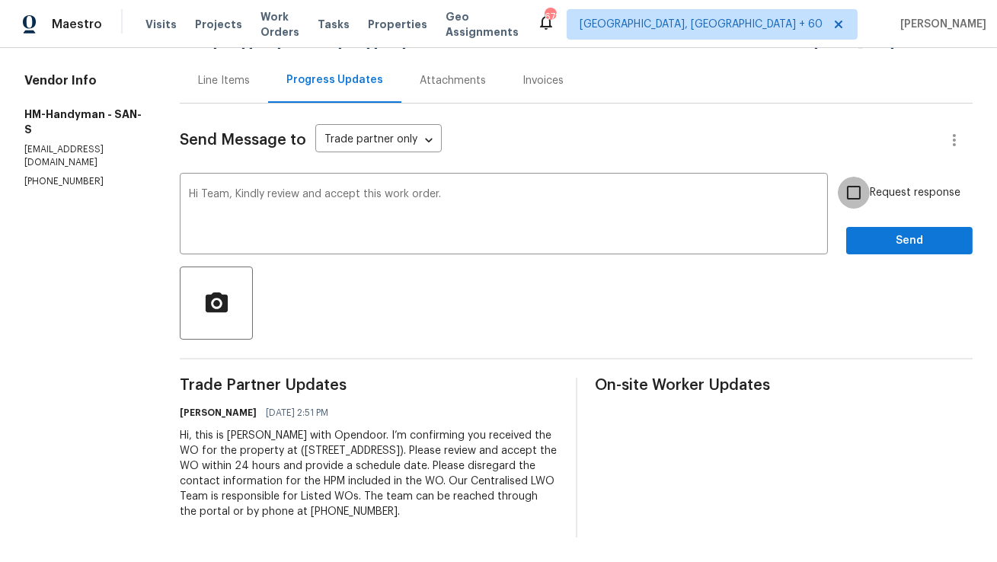
click at [848, 186] on input "Request response" at bounding box center [854, 193] width 32 height 32
checkbox input "true"
click at [897, 251] on button "Send" at bounding box center [909, 241] width 126 height 28
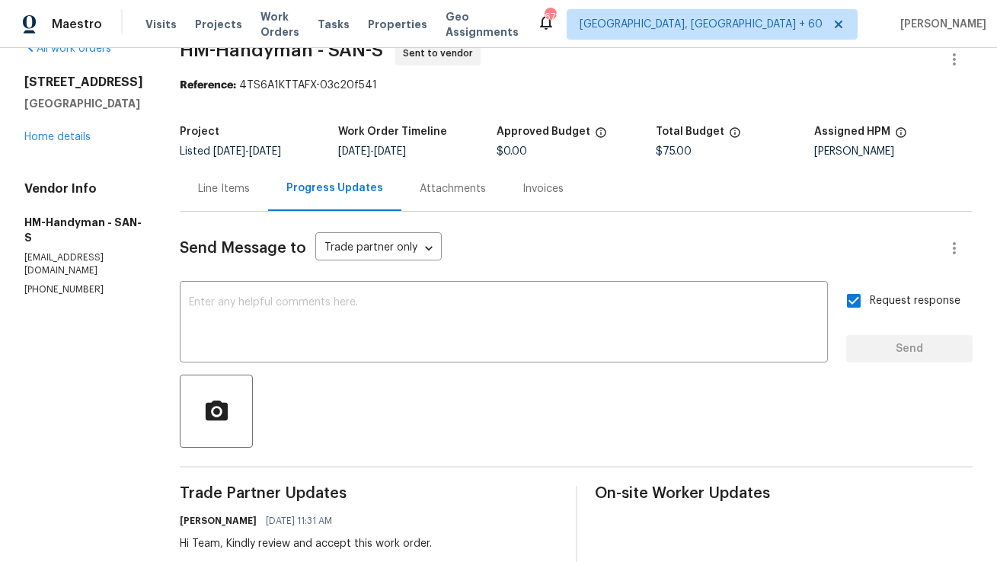
scroll to position [34, 0]
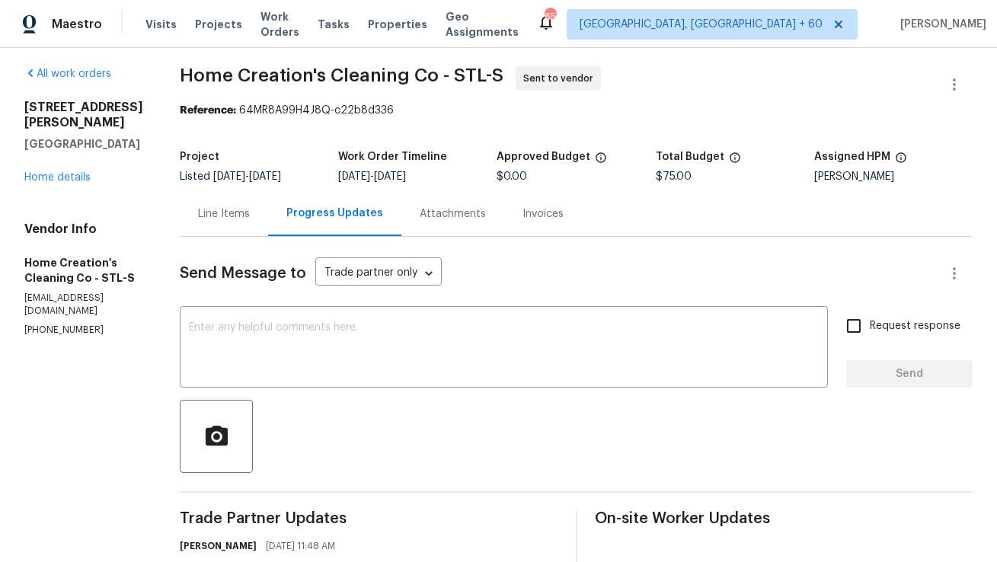
scroll to position [8, 0]
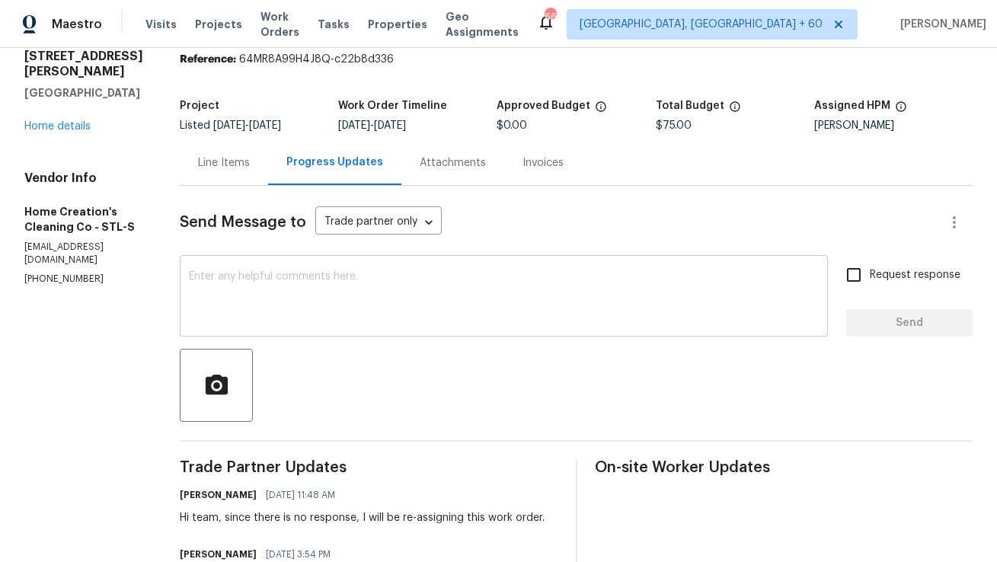
scroll to position [103, 0]
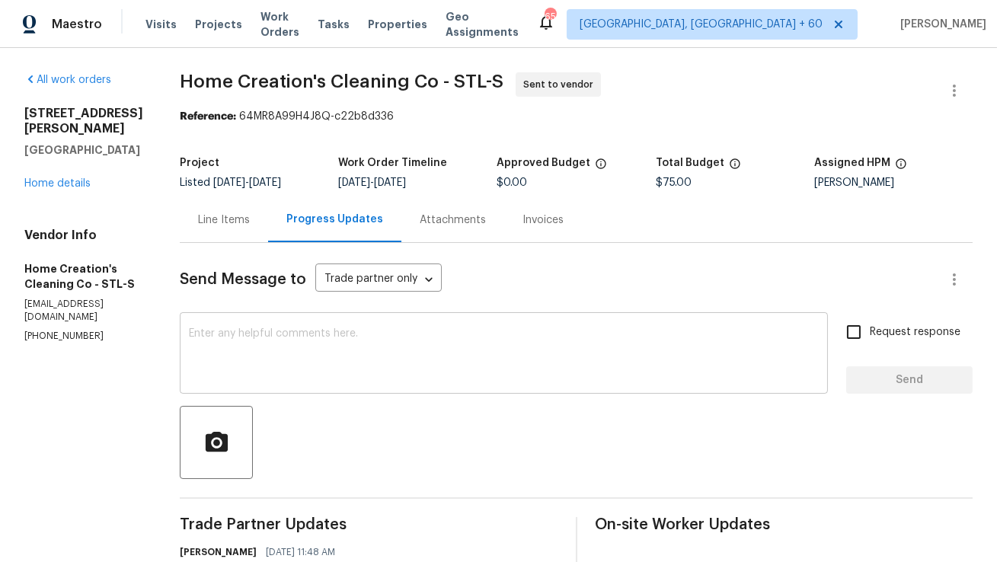
scroll to position [199, 0]
click at [949, 88] on icon "button" at bounding box center [954, 91] width 18 height 18
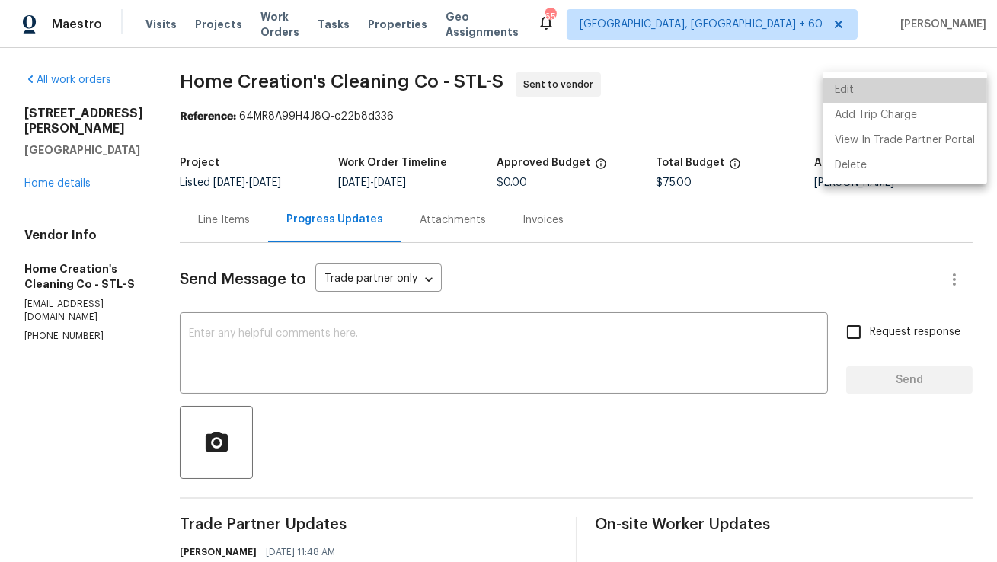
click at [920, 96] on li "Edit" at bounding box center [905, 90] width 165 height 25
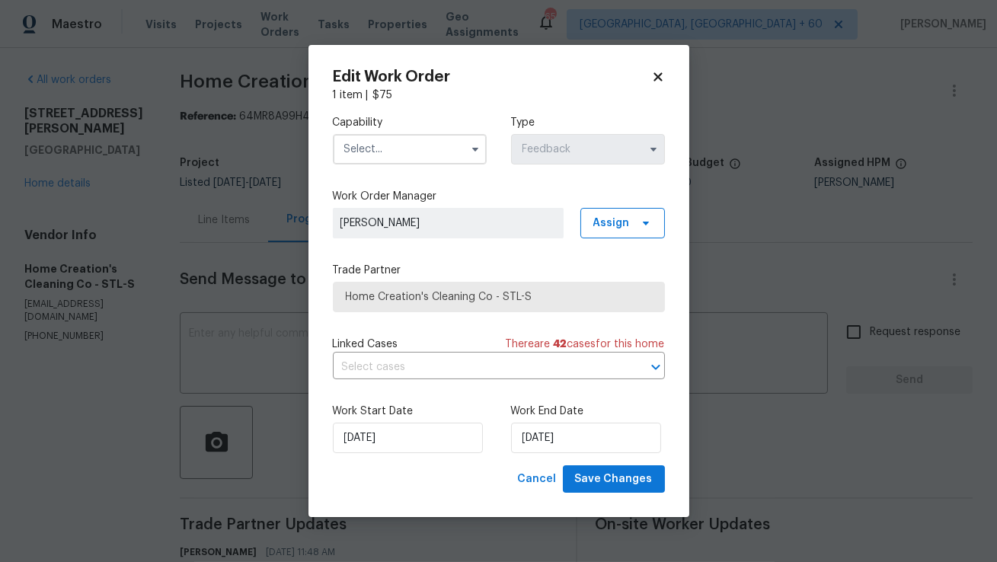
click at [443, 150] on input "text" at bounding box center [410, 149] width 154 height 30
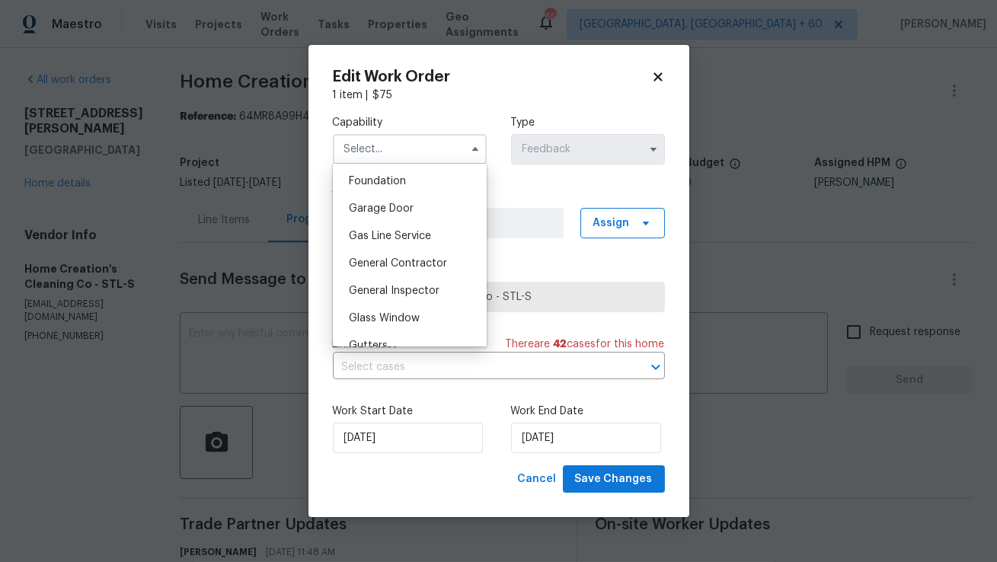
scroll to position [651, 0]
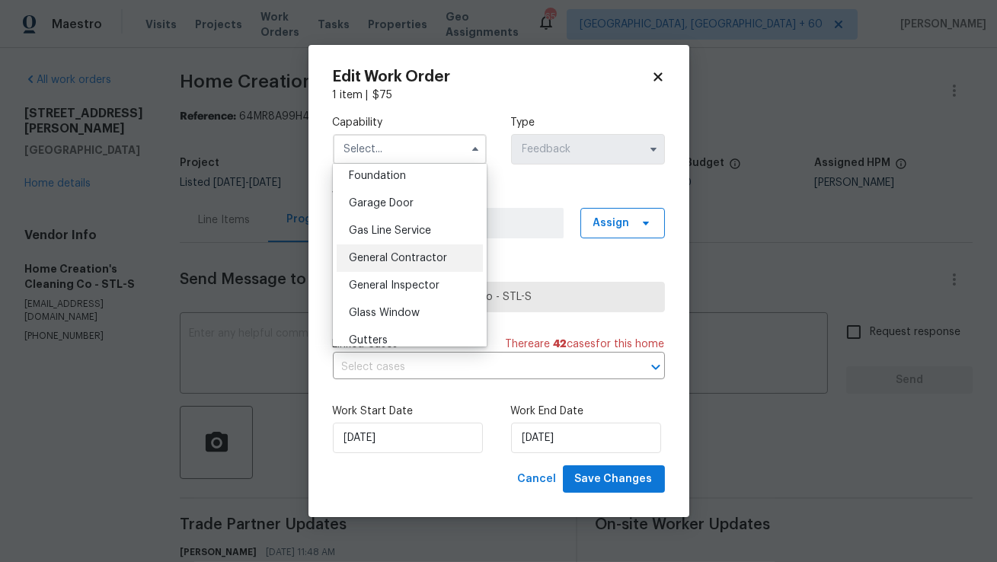
click at [405, 256] on span "General Contractor" at bounding box center [398, 258] width 98 height 11
type input "General Contractor"
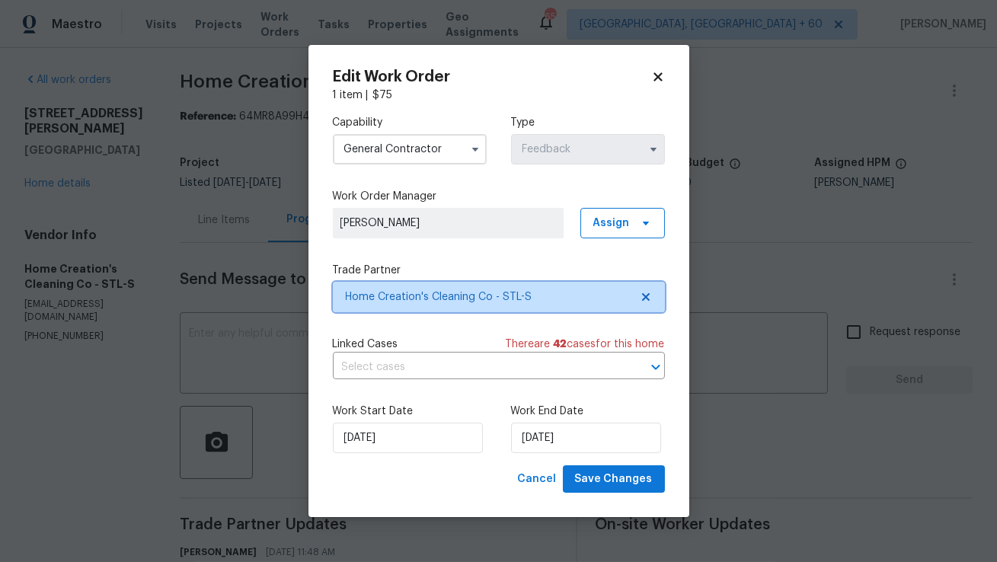
click at [365, 302] on span "Home Creation's Cleaning Co - STL-S" at bounding box center [488, 297] width 284 height 15
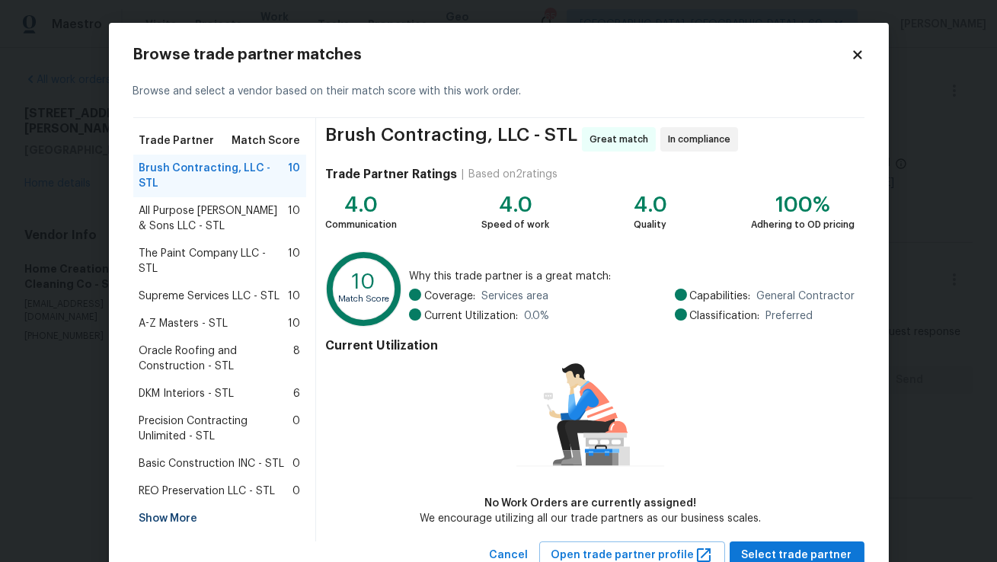
click at [226, 289] on span "Supreme Services LLC - STL" at bounding box center [209, 296] width 141 height 15
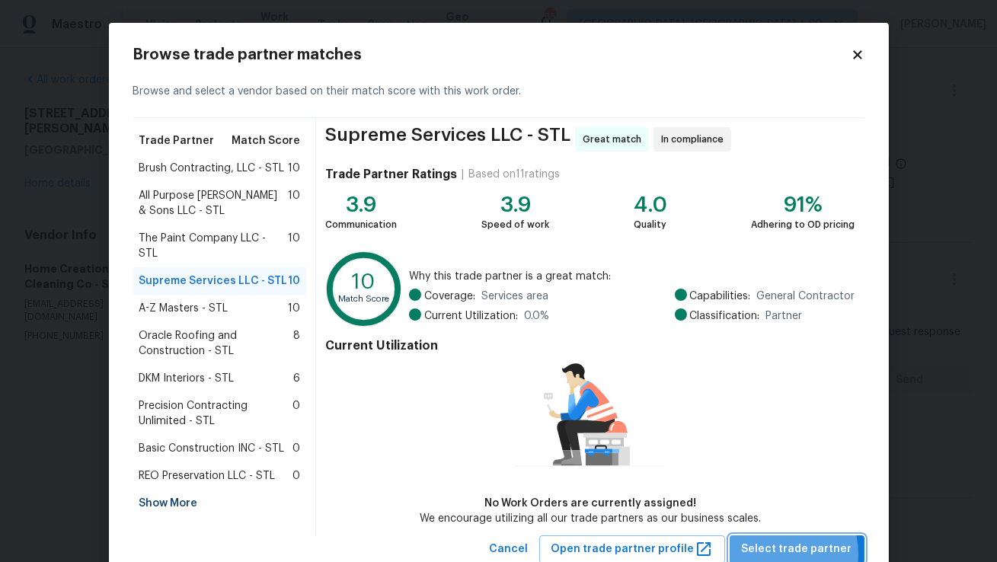
click at [776, 555] on span "Select trade partner" at bounding box center [797, 549] width 110 height 19
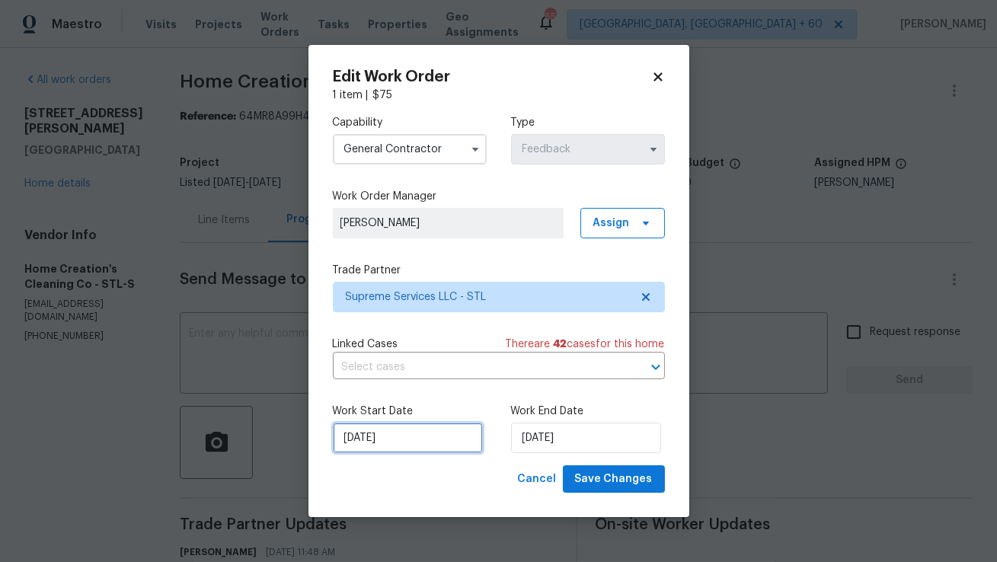
click at [432, 437] on input "15/09/2025" at bounding box center [408, 438] width 150 height 30
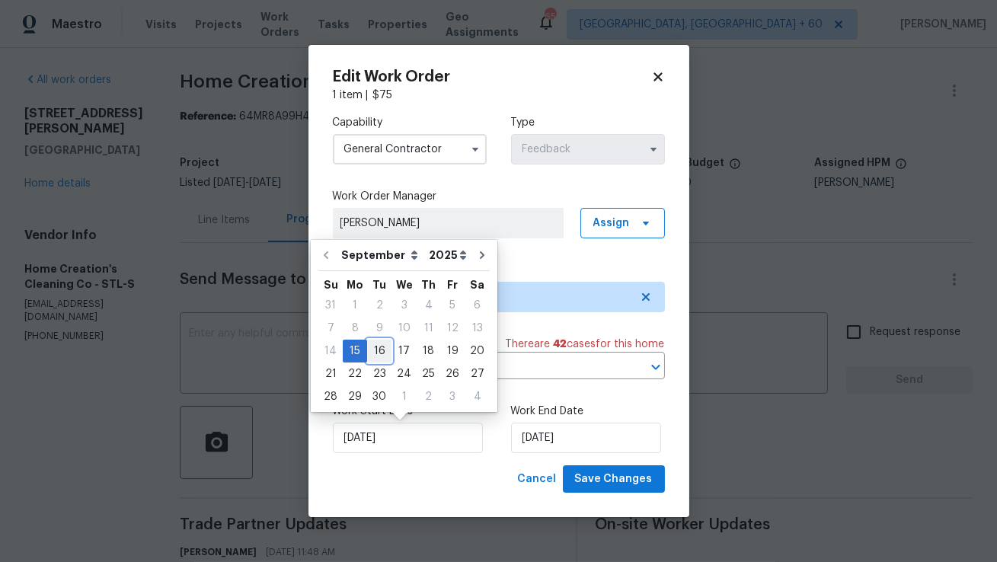
click at [382, 347] on div "16" at bounding box center [379, 351] width 24 height 21
type input "16/09/2025"
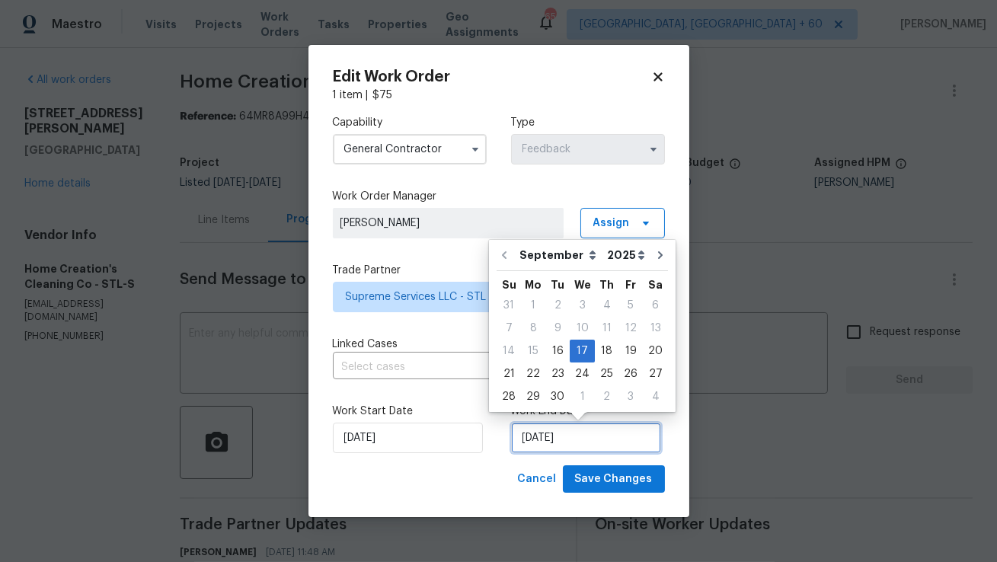
click at [541, 440] on input "17/09/2025" at bounding box center [586, 438] width 150 height 30
click at [603, 350] on div "18" at bounding box center [607, 351] width 24 height 21
type input "18/09/2025"
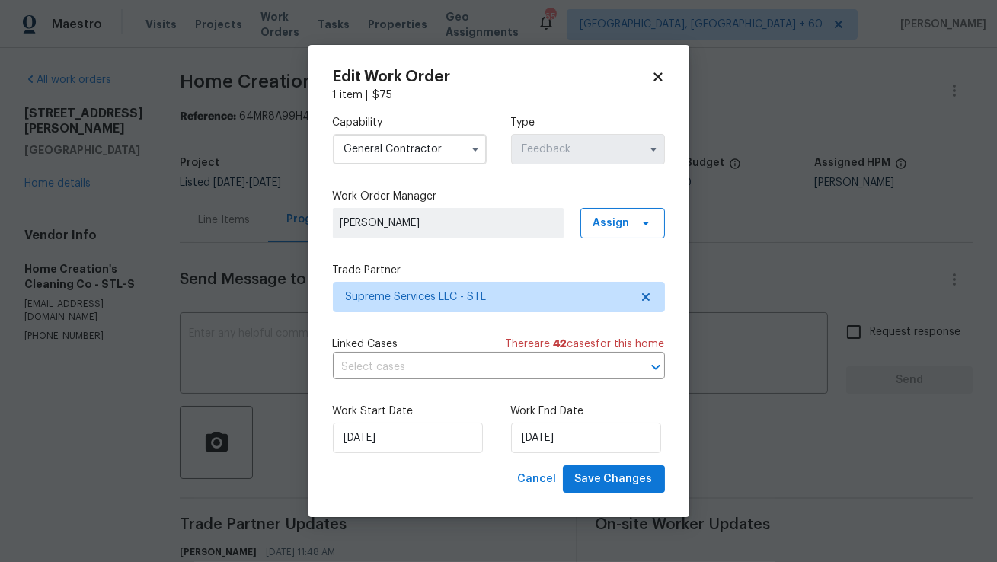
click at [432, 157] on input "General Contractor" at bounding box center [410, 149] width 154 height 30
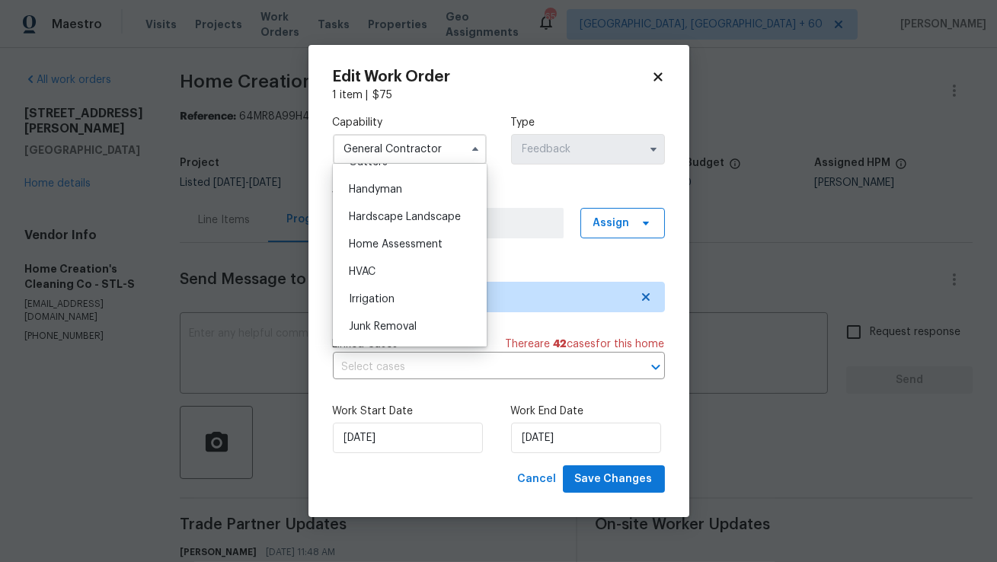
scroll to position [845, 0]
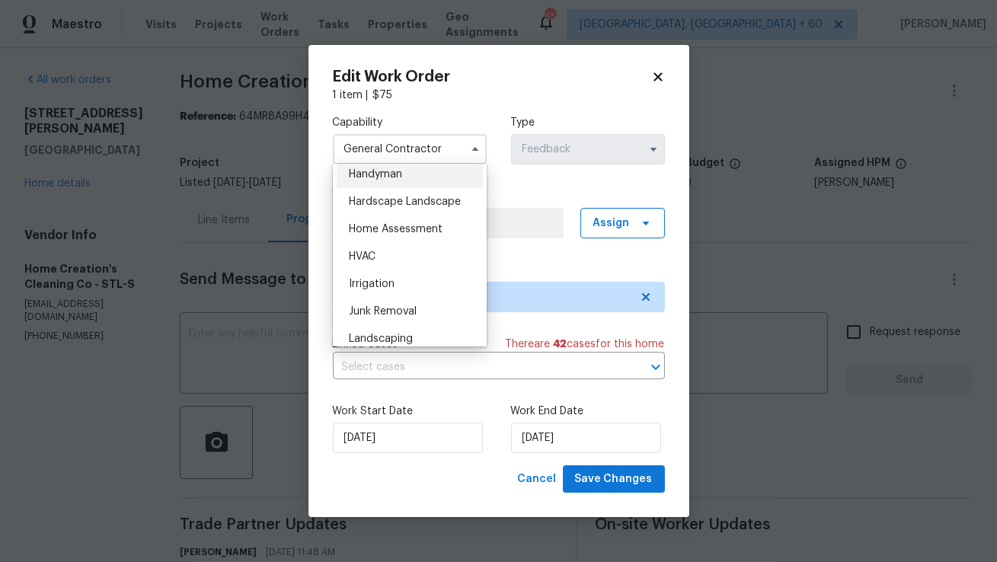
click at [423, 177] on div "Handyman" at bounding box center [410, 174] width 146 height 27
type input "Handyman"
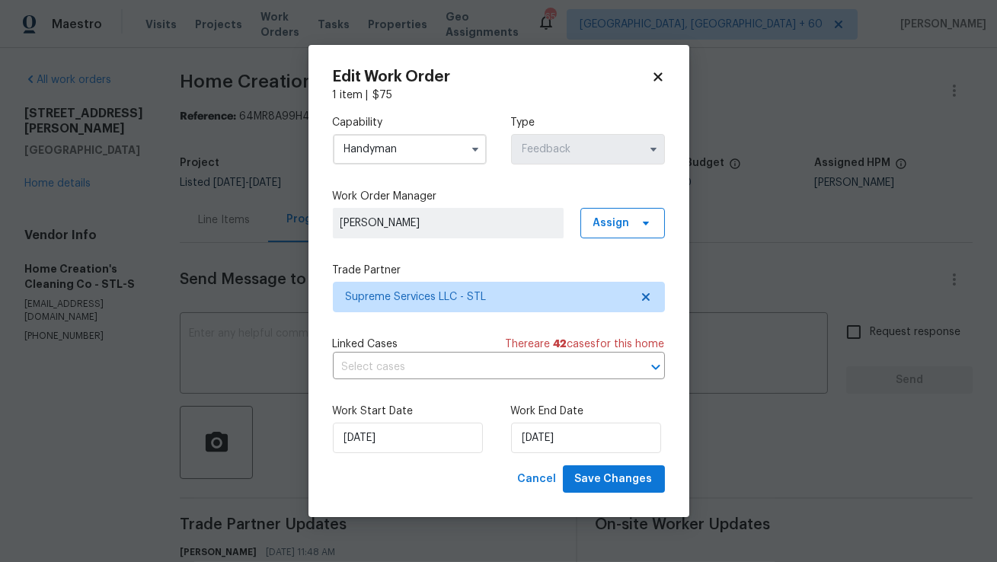
click at [405, 258] on div "Capability Handyman Type Feedback Work Order Manager Anthony Mascarenhas Assign…" at bounding box center [499, 284] width 332 height 363
click at [627, 470] on span "Save Changes" at bounding box center [614, 479] width 78 height 19
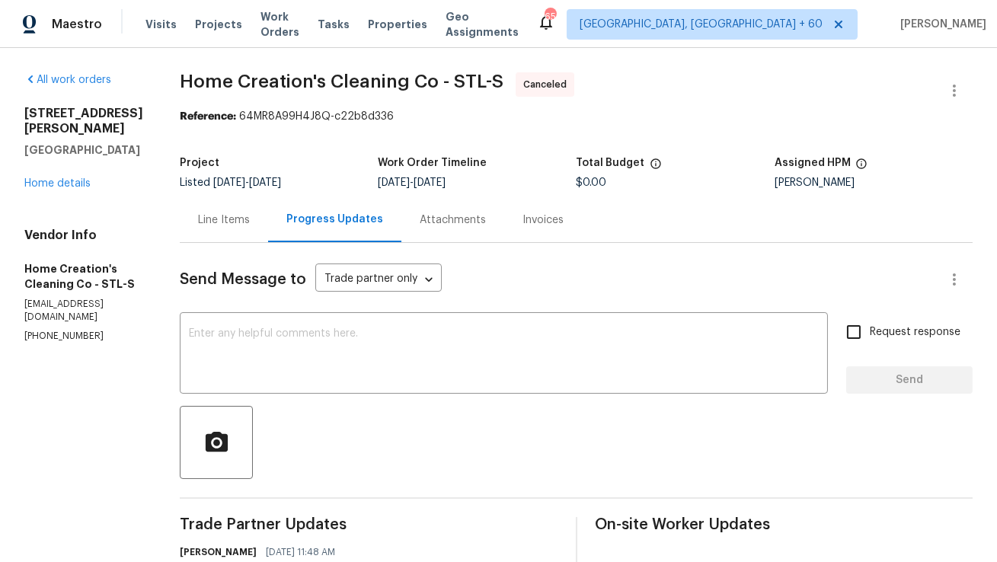
scroll to position [199, 0]
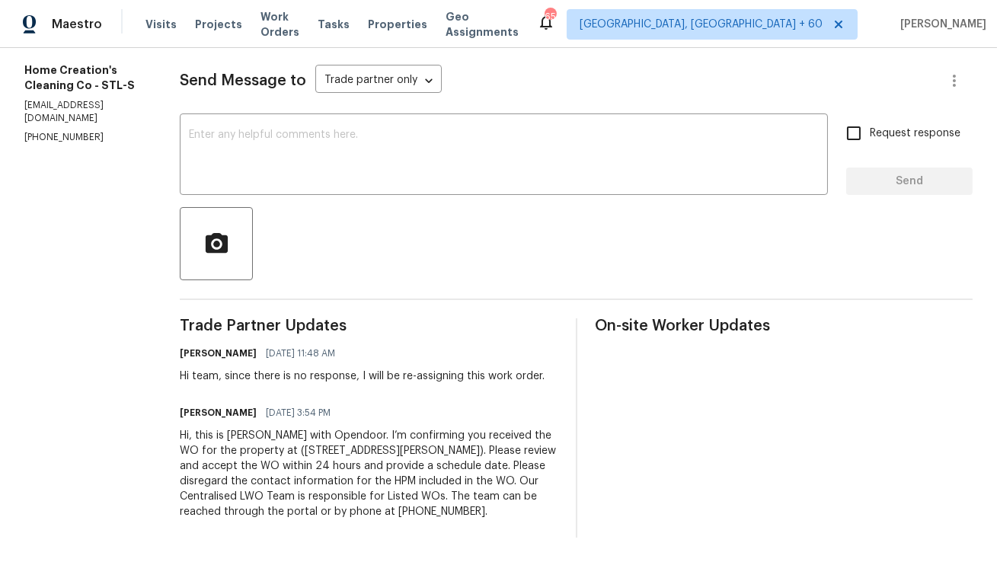
copy div "Hi, this is Anthony with Opendoor. I’m confirming you received the WO for the p…"
drag, startPoint x: 476, startPoint y: 510, endPoint x: 173, endPoint y: 437, distance: 311.9
click at [172, 437] on div "All work orders 4947 Brunston Dr Saint Louis, MO 63128 Home details Vendor Info…" at bounding box center [498, 205] width 997 height 713
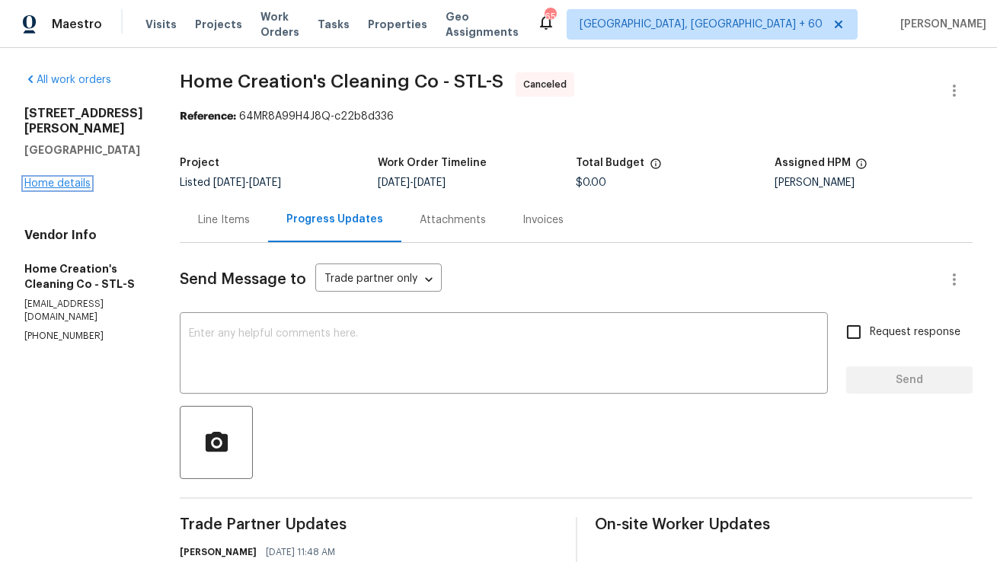
click at [53, 178] on link "Home details" at bounding box center [57, 183] width 66 height 11
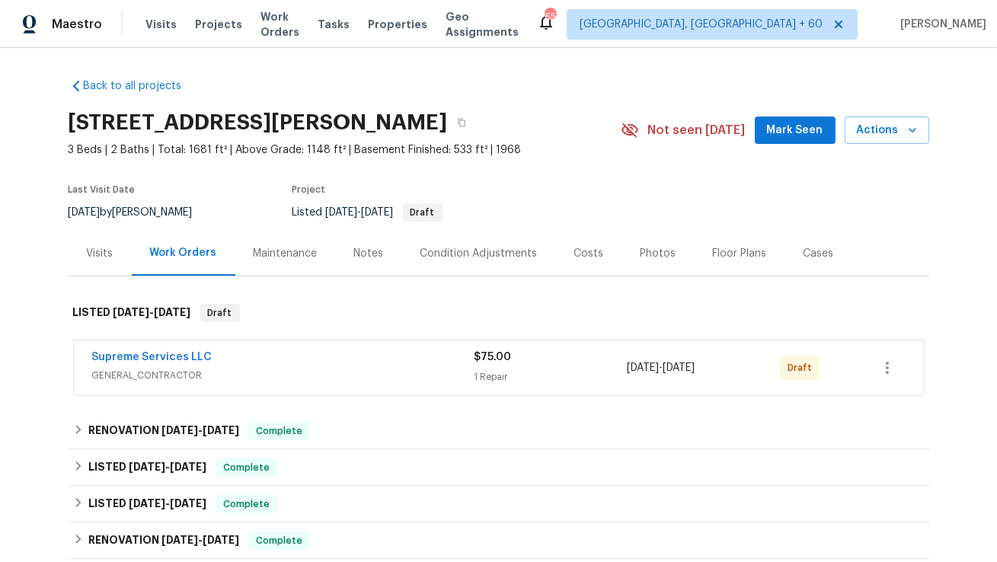
click at [185, 350] on span "Supreme Services LLC" at bounding box center [152, 357] width 120 height 15
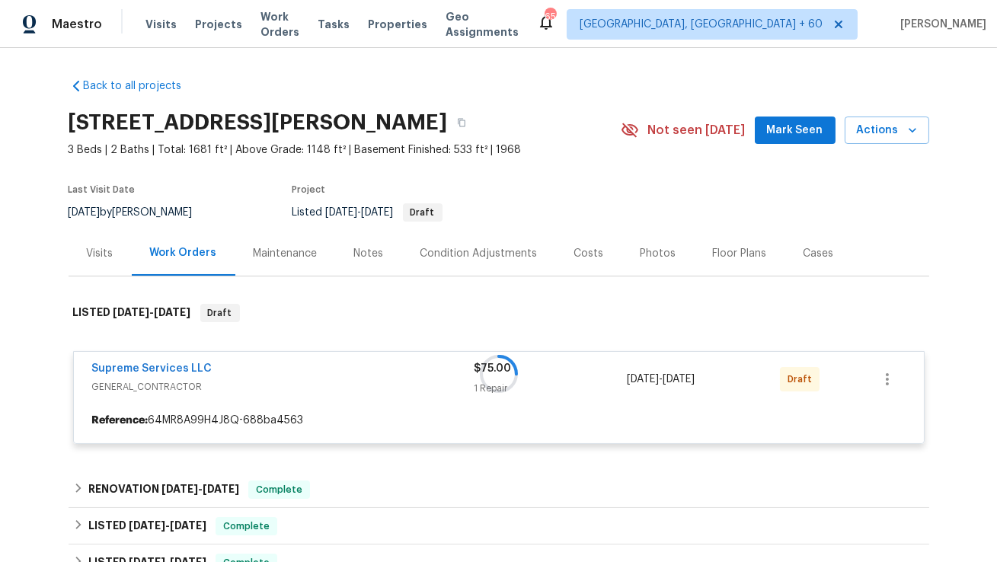
click at [177, 369] on div at bounding box center [499, 374] width 861 height 171
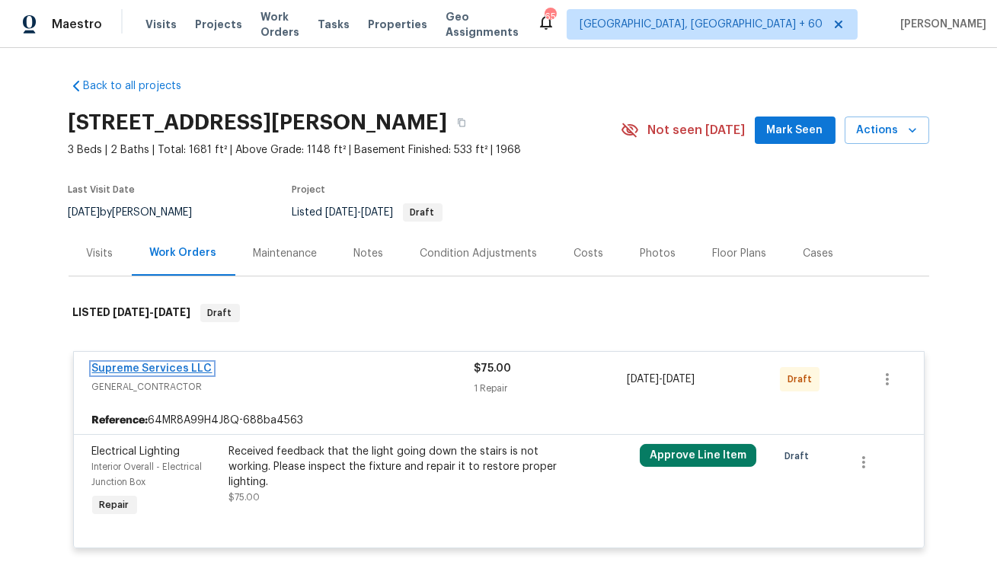
click at [185, 364] on link "Supreme Services LLC" at bounding box center [152, 368] width 120 height 11
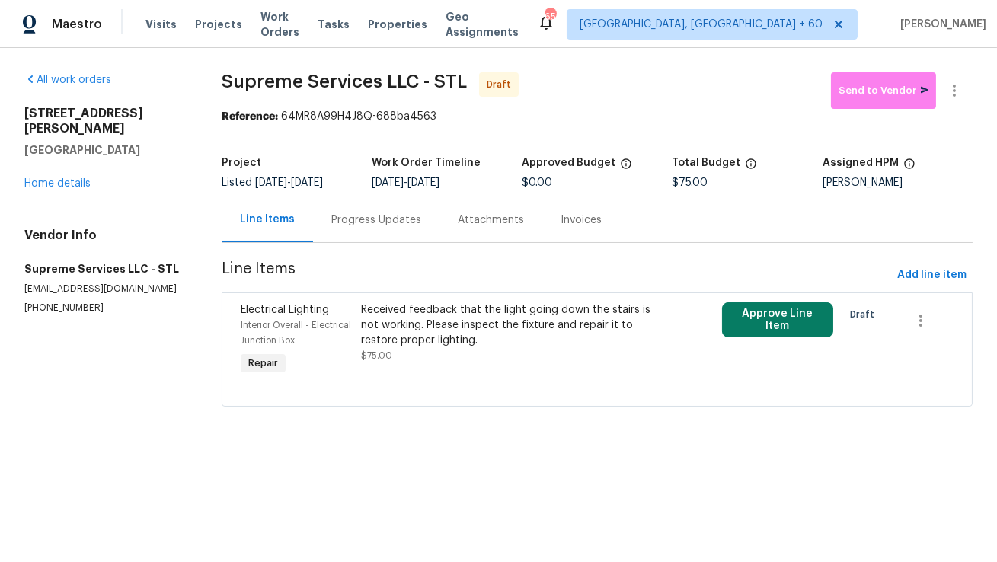
click at [374, 232] on div "Progress Updates" at bounding box center [376, 219] width 126 height 45
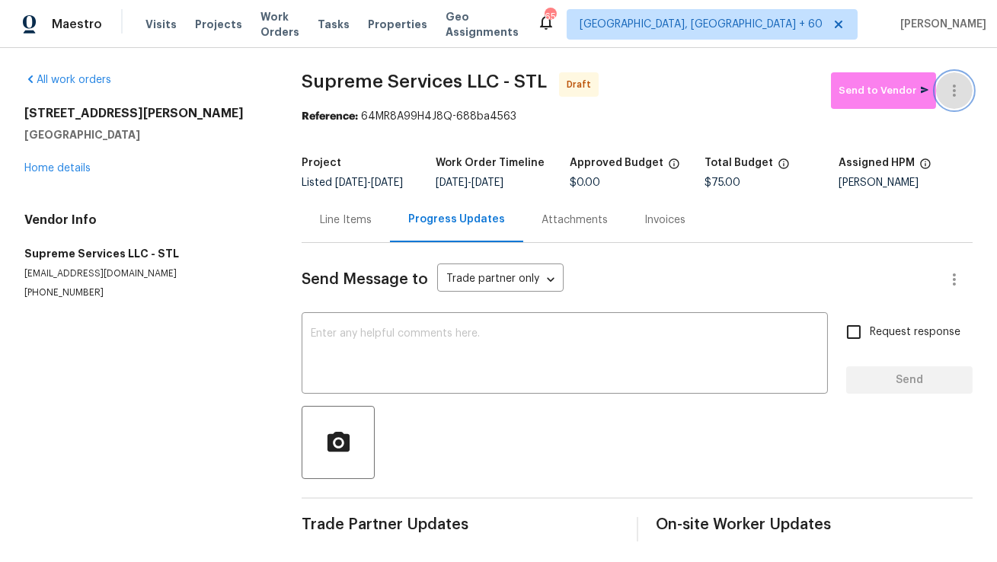
click at [955, 91] on icon "button" at bounding box center [954, 91] width 18 height 18
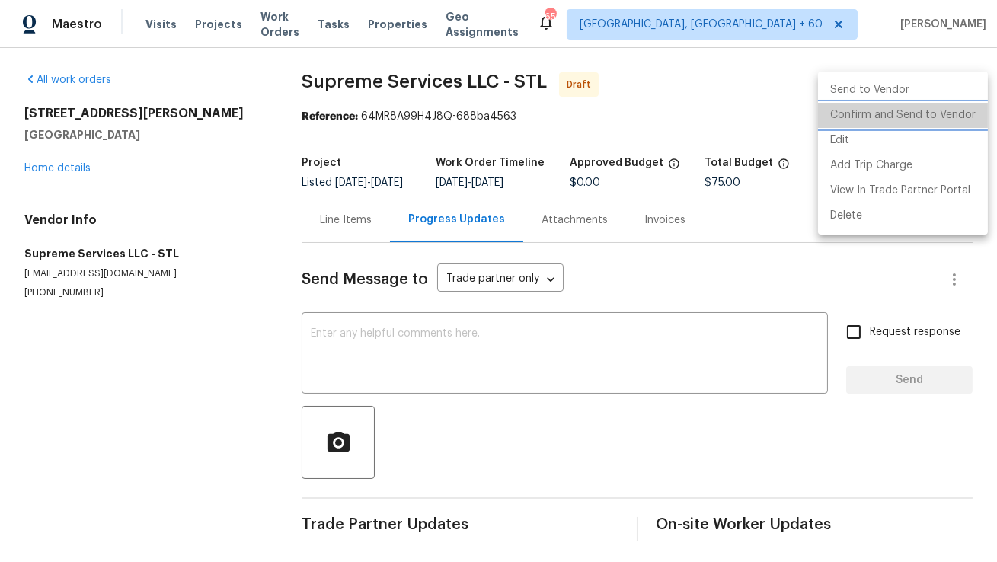
click at [923, 111] on li "Confirm and Send to Vendor" at bounding box center [903, 115] width 170 height 25
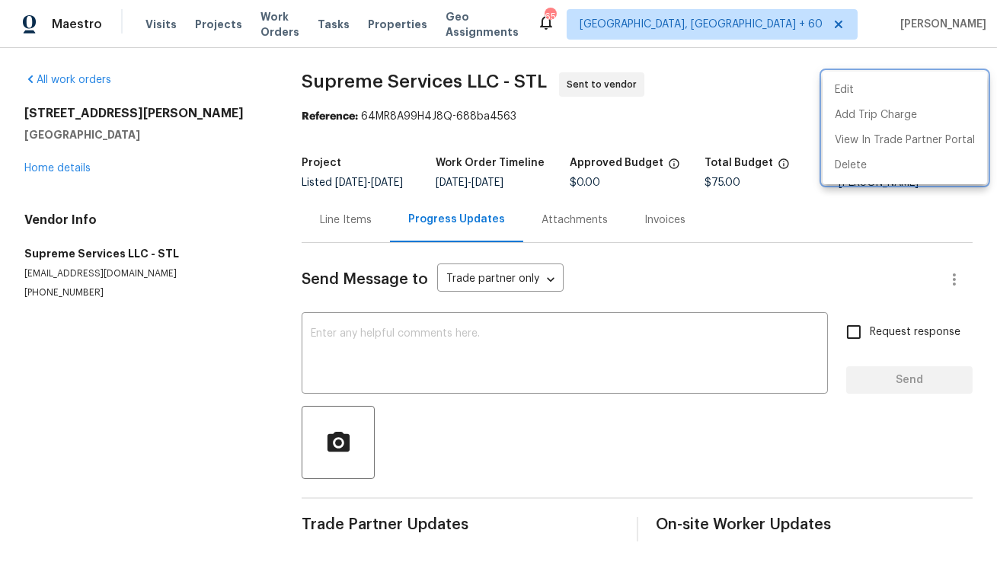
click at [361, 357] on div at bounding box center [498, 281] width 997 height 562
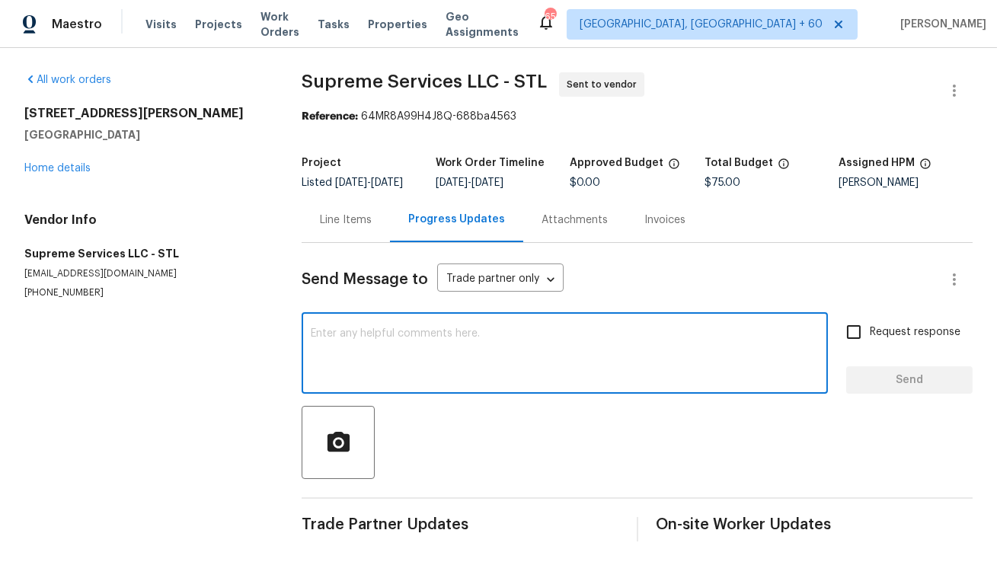
click at [388, 343] on textarea at bounding box center [565, 354] width 508 height 53
paste textarea "Hi, this is Anthony with Opendoor. I’m confirming you received the WO for the p…"
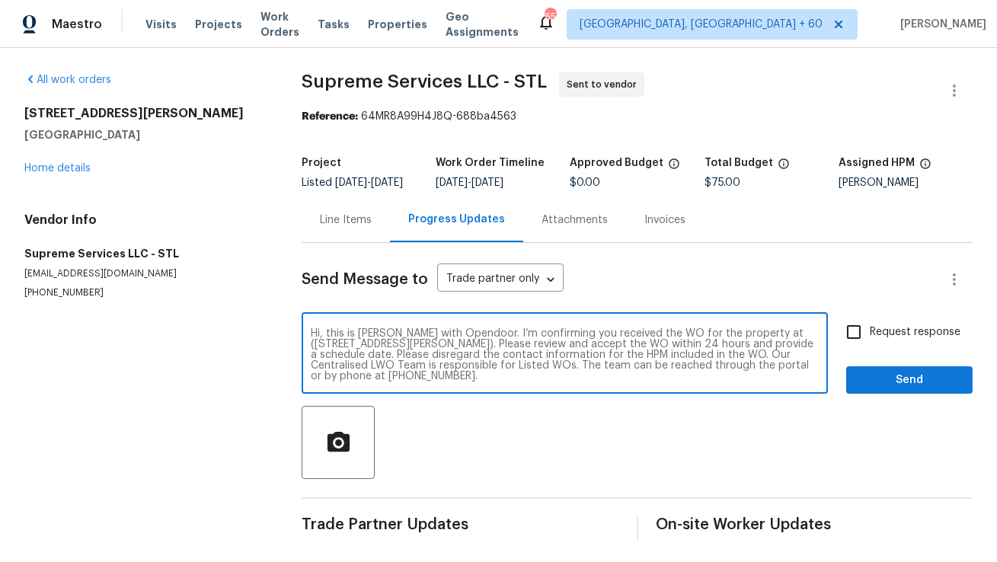
type textarea "Hi, this is Anthony with Opendoor. I’m confirming you received the WO for the p…"
click at [858, 348] on input "Request response" at bounding box center [854, 332] width 32 height 32
checkbox input "true"
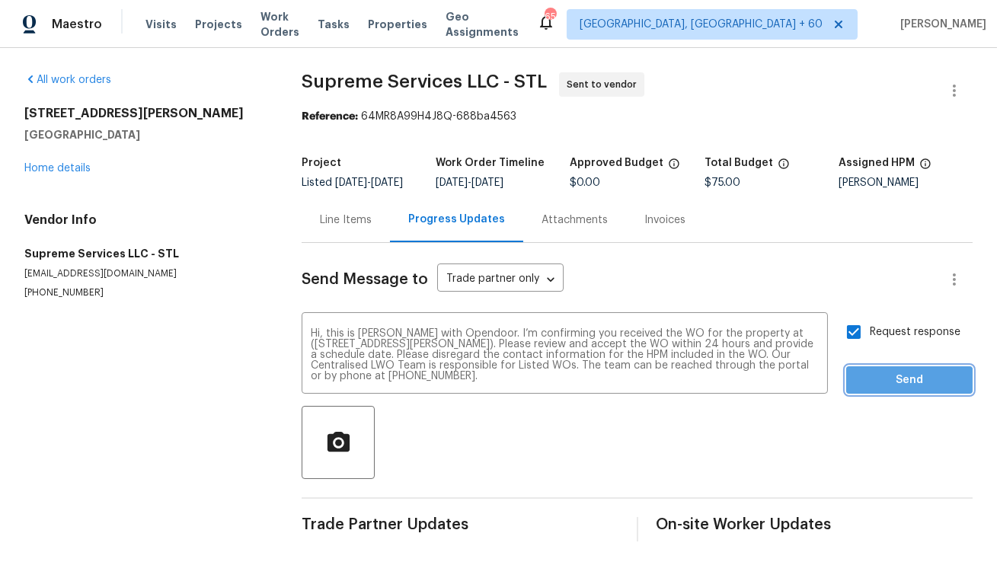
click at [893, 390] on span "Send" at bounding box center [910, 380] width 102 height 19
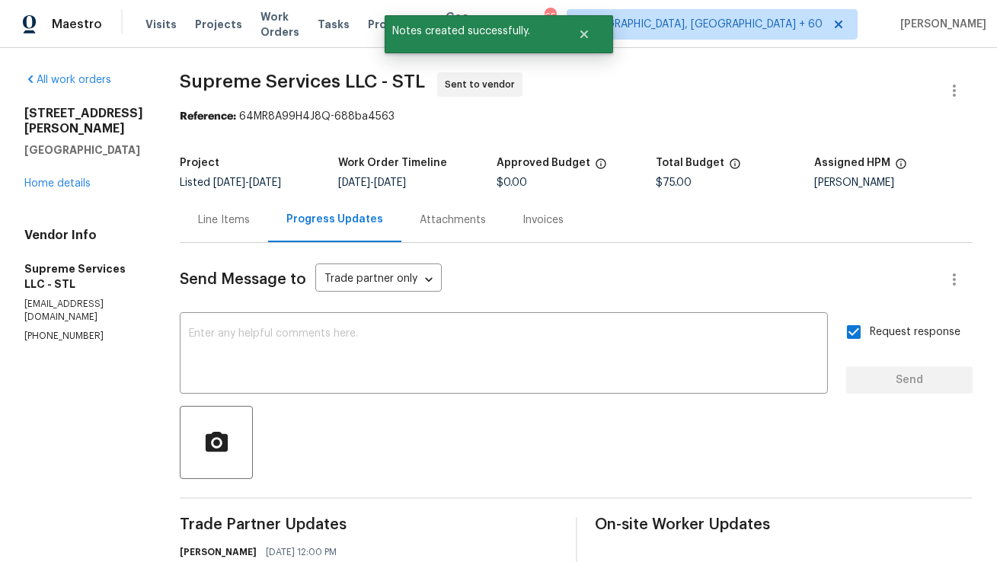
click at [241, 206] on div "Line Items" at bounding box center [224, 219] width 88 height 45
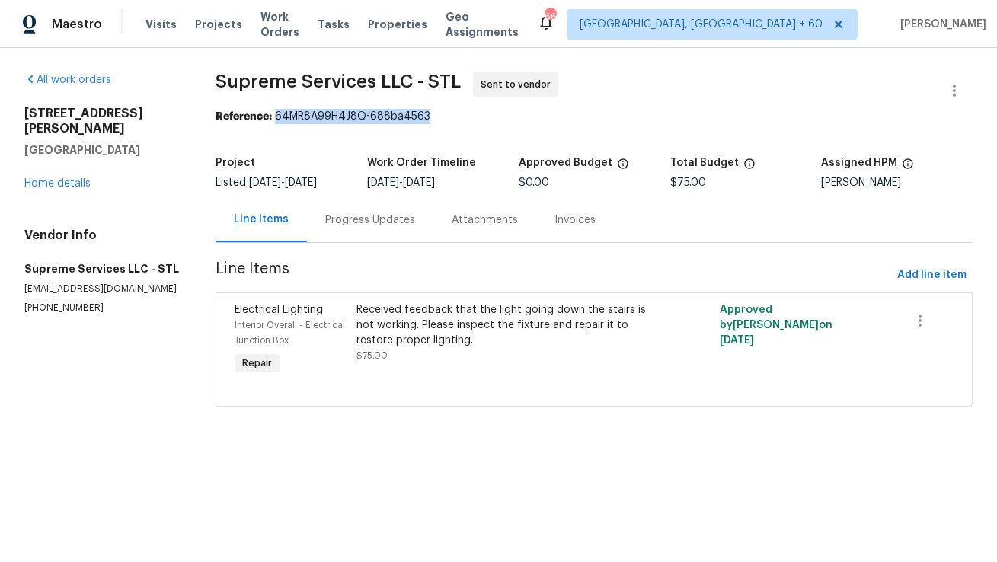
drag, startPoint x: 274, startPoint y: 113, endPoint x: 459, endPoint y: 113, distance: 185.1
click at [459, 113] on div "Reference: 64MR8A99H4J8Q-688ba4563" at bounding box center [594, 116] width 757 height 15
copy div "64MR8A99H4J8Q-688ba4563"
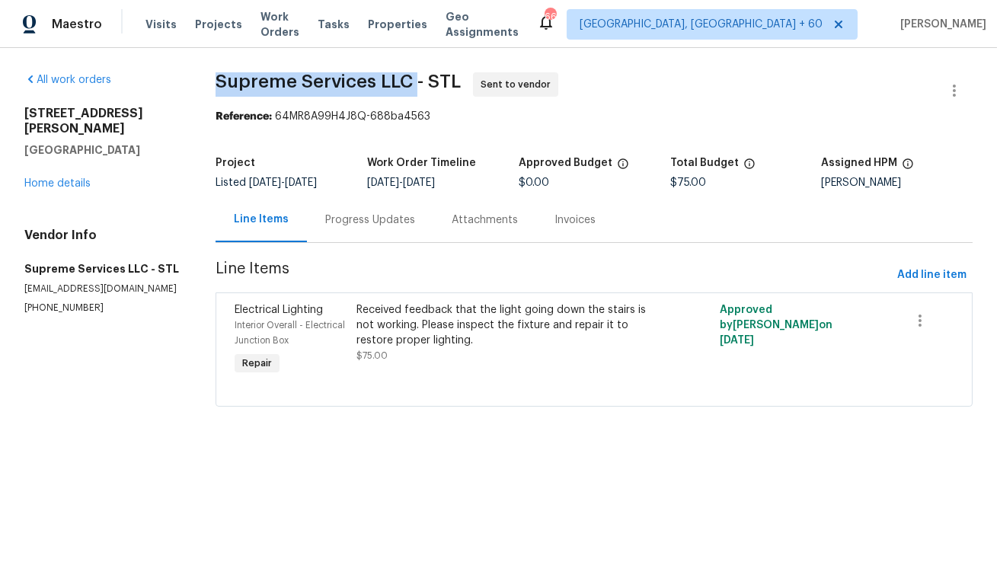
copy span "Supreme Services LLC"
drag, startPoint x: 213, startPoint y: 78, endPoint x: 411, endPoint y: 82, distance: 198.1
click at [411, 82] on span "Supreme Services LLC - STL" at bounding box center [338, 81] width 245 height 18
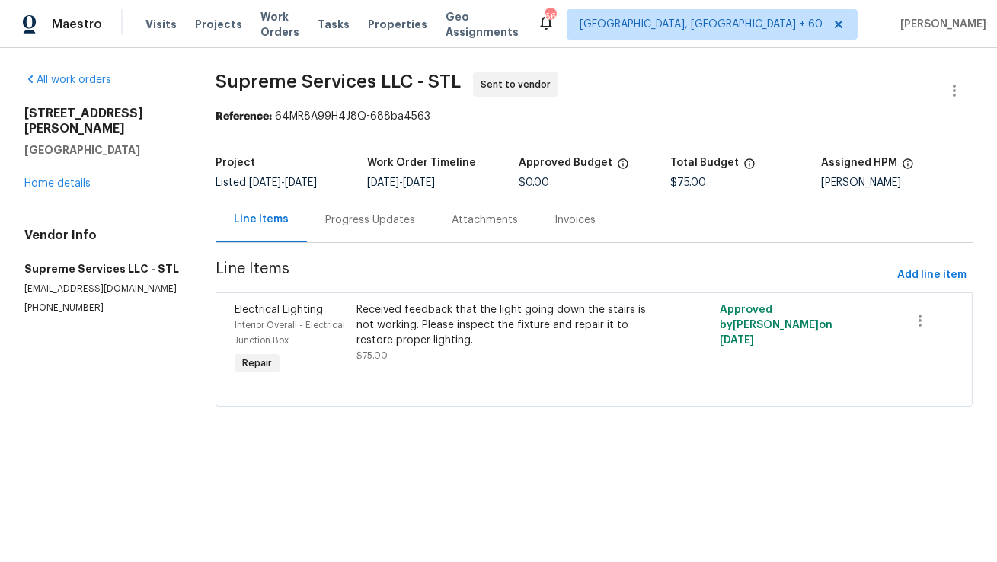
click at [378, 228] on div "Progress Updates" at bounding box center [370, 219] width 126 height 45
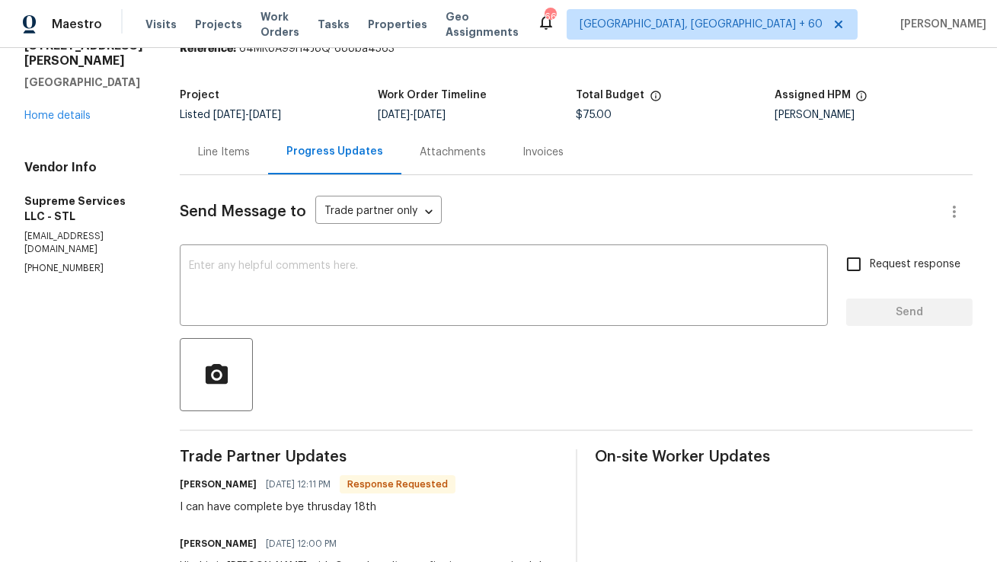
scroll to position [34, 0]
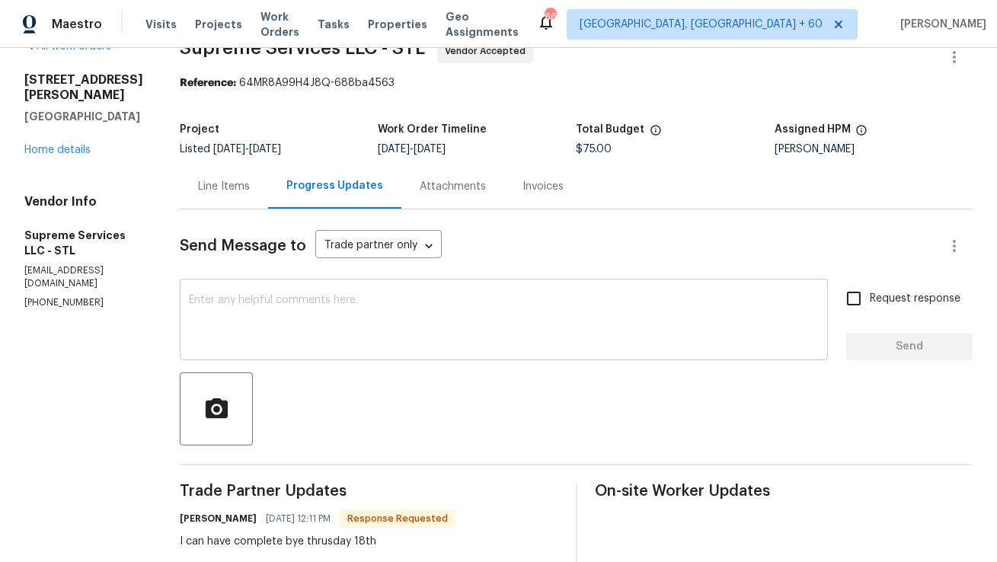
click at [356, 293] on div "x ​" at bounding box center [504, 322] width 648 height 78
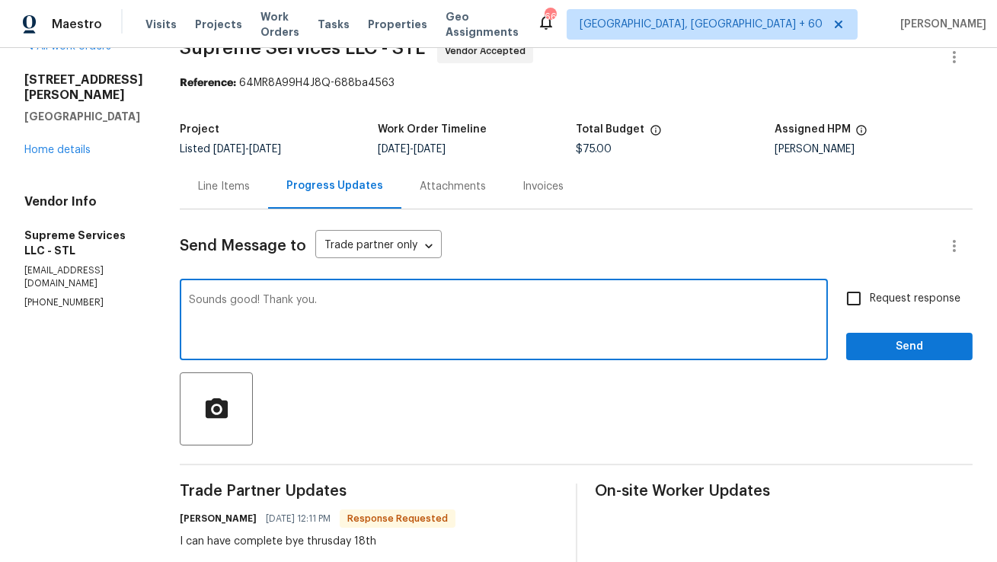
type textarea "Sounds good! Thank you."
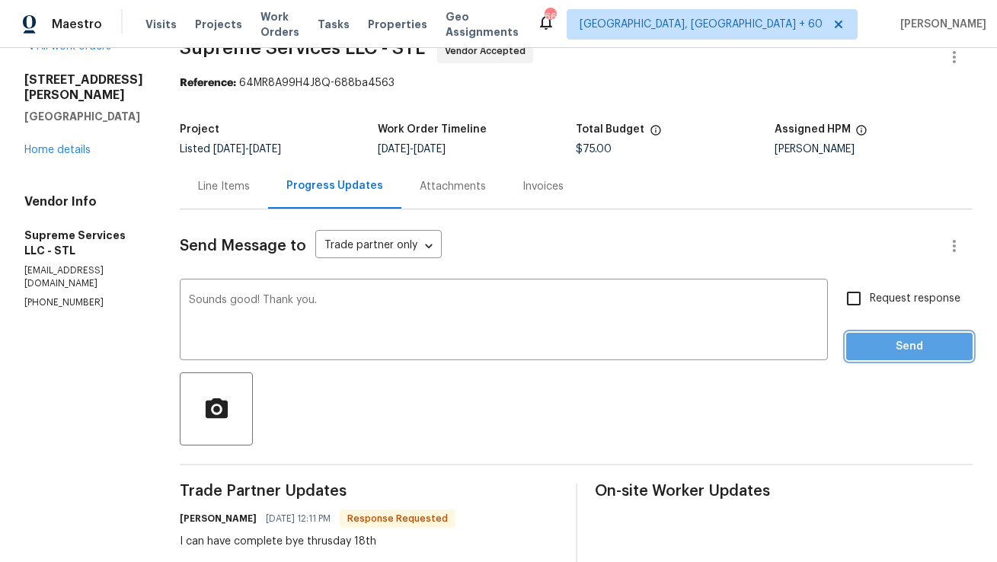
click at [867, 344] on span "Send" at bounding box center [910, 347] width 102 height 19
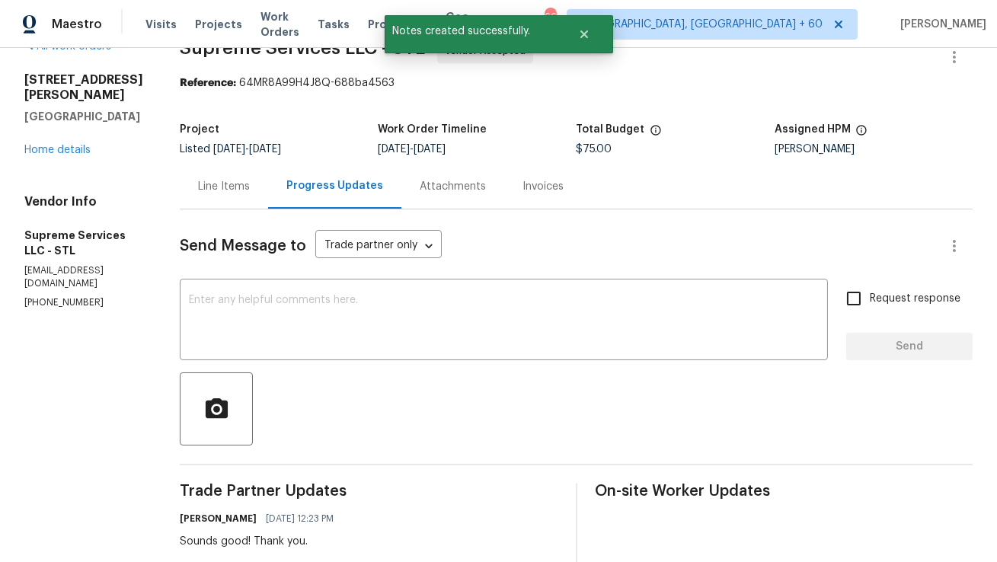
click at [221, 200] on div "Line Items" at bounding box center [224, 186] width 88 height 45
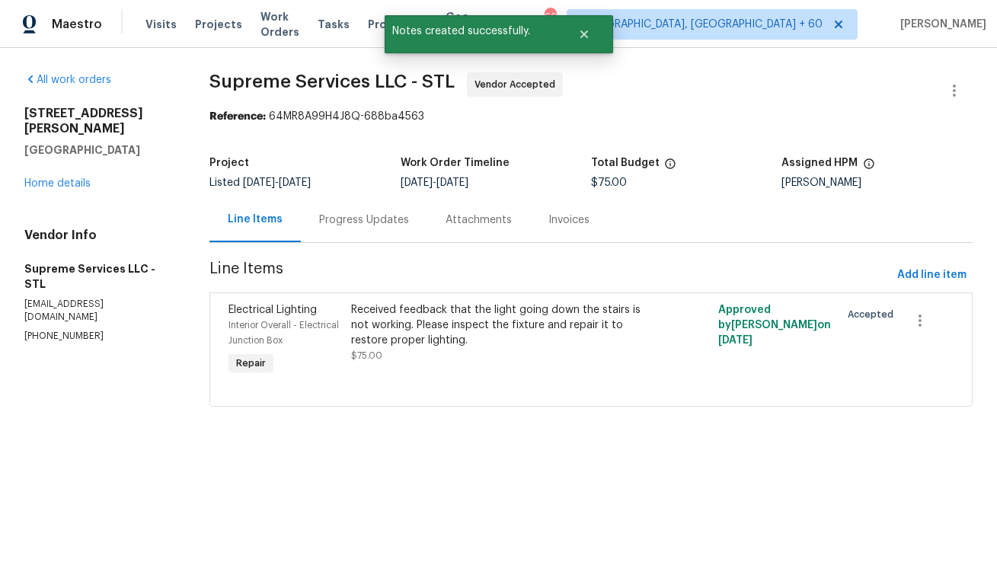
click at [482, 331] on div "Received feedback that the light going down the stairs is not working. Please i…" at bounding box center [499, 325] width 297 height 46
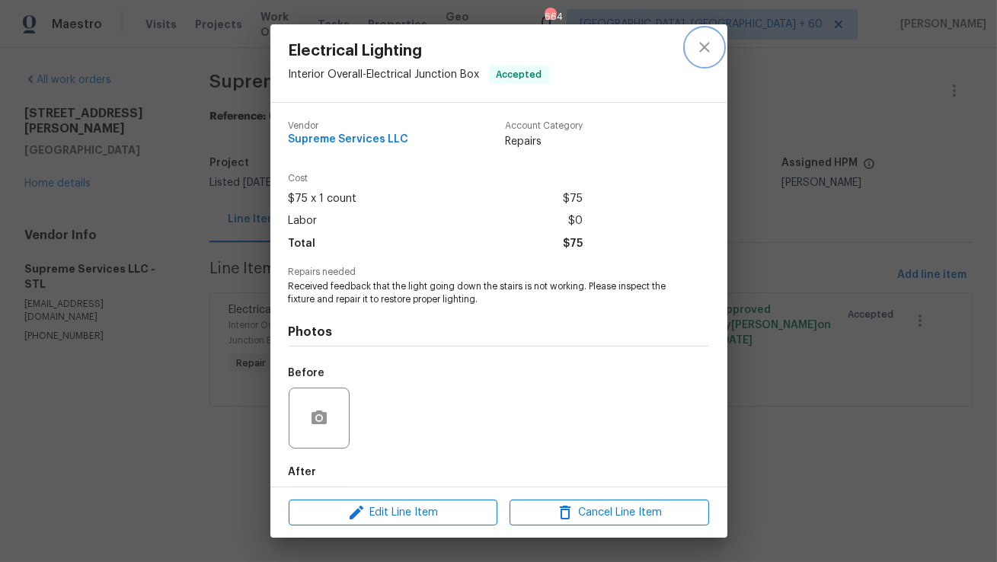
click at [709, 38] on icon "close" at bounding box center [705, 47] width 18 height 18
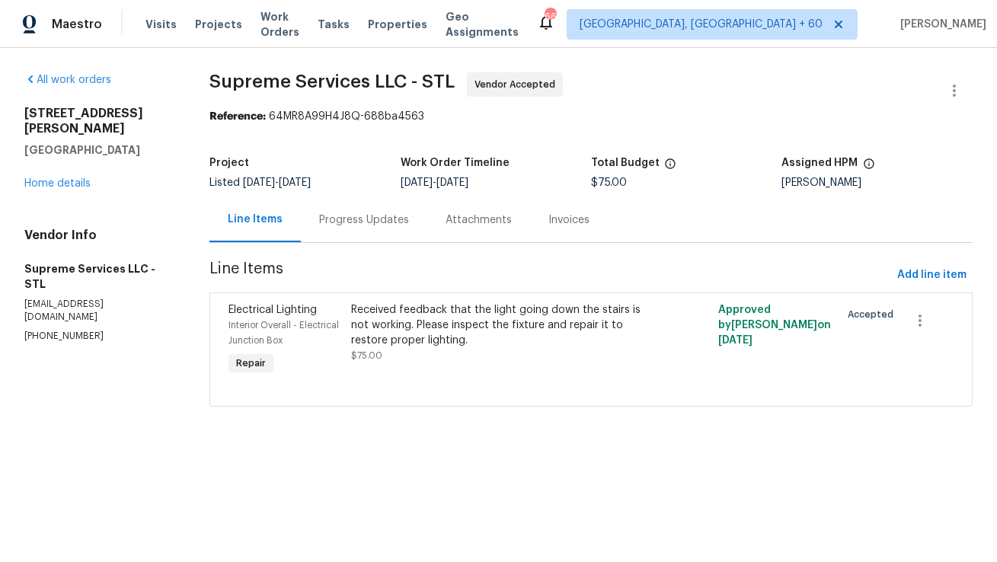
click at [363, 224] on div "Progress Updates" at bounding box center [364, 220] width 90 height 15
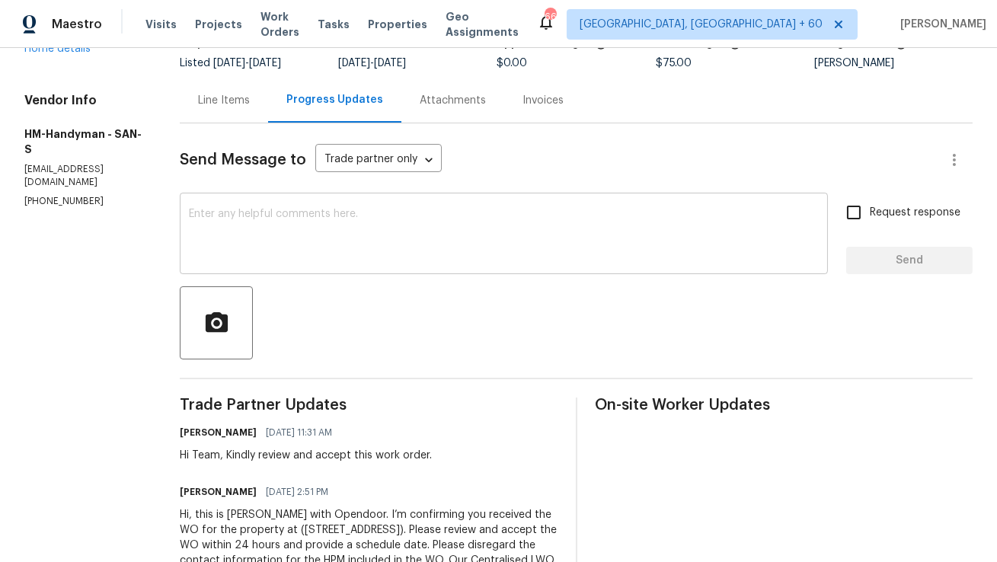
scroll to position [199, 0]
